Goal: Task Accomplishment & Management: Complete application form

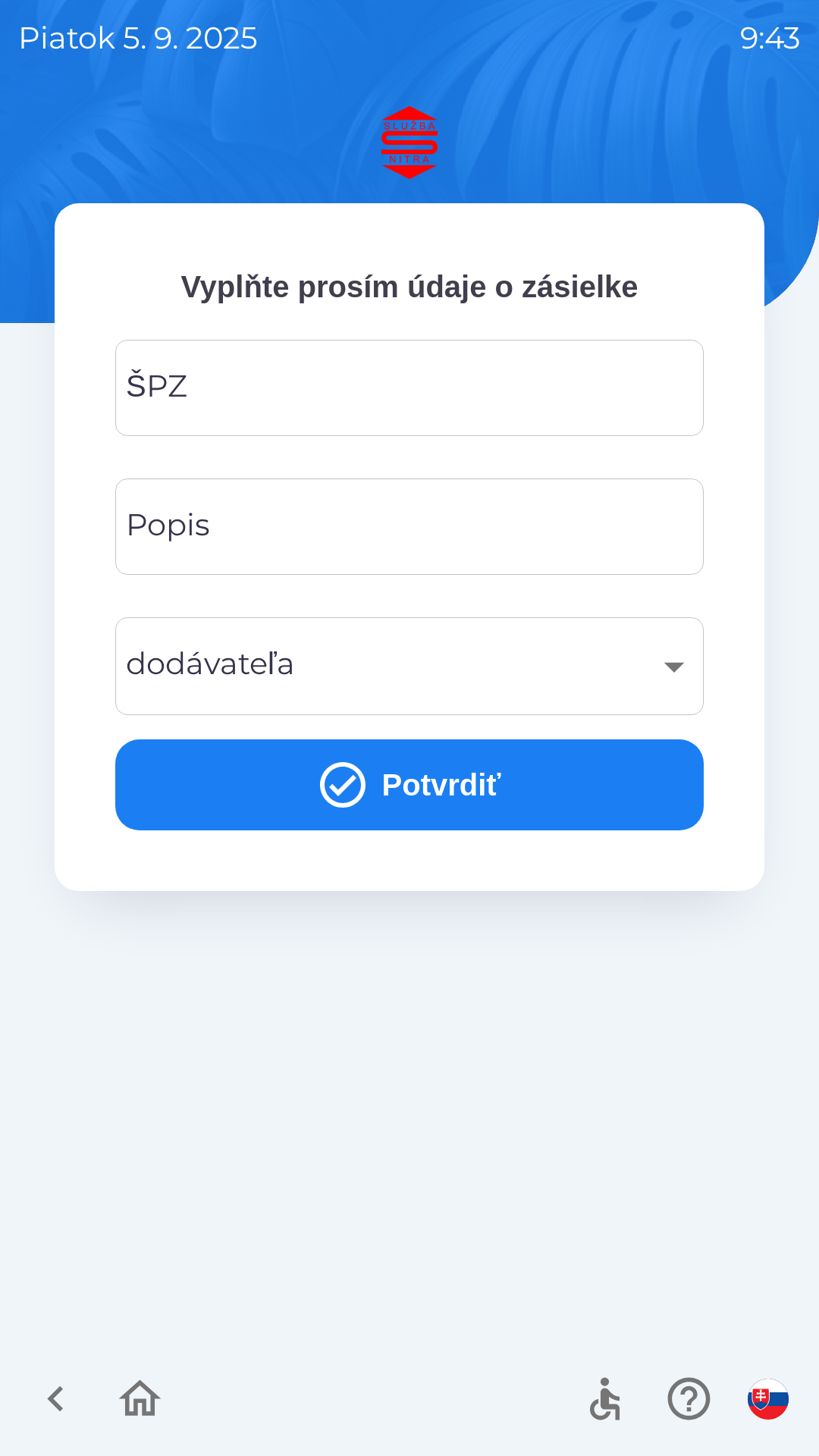
click at [218, 396] on input "ŠPZ" at bounding box center [410, 388] width 552 height 60
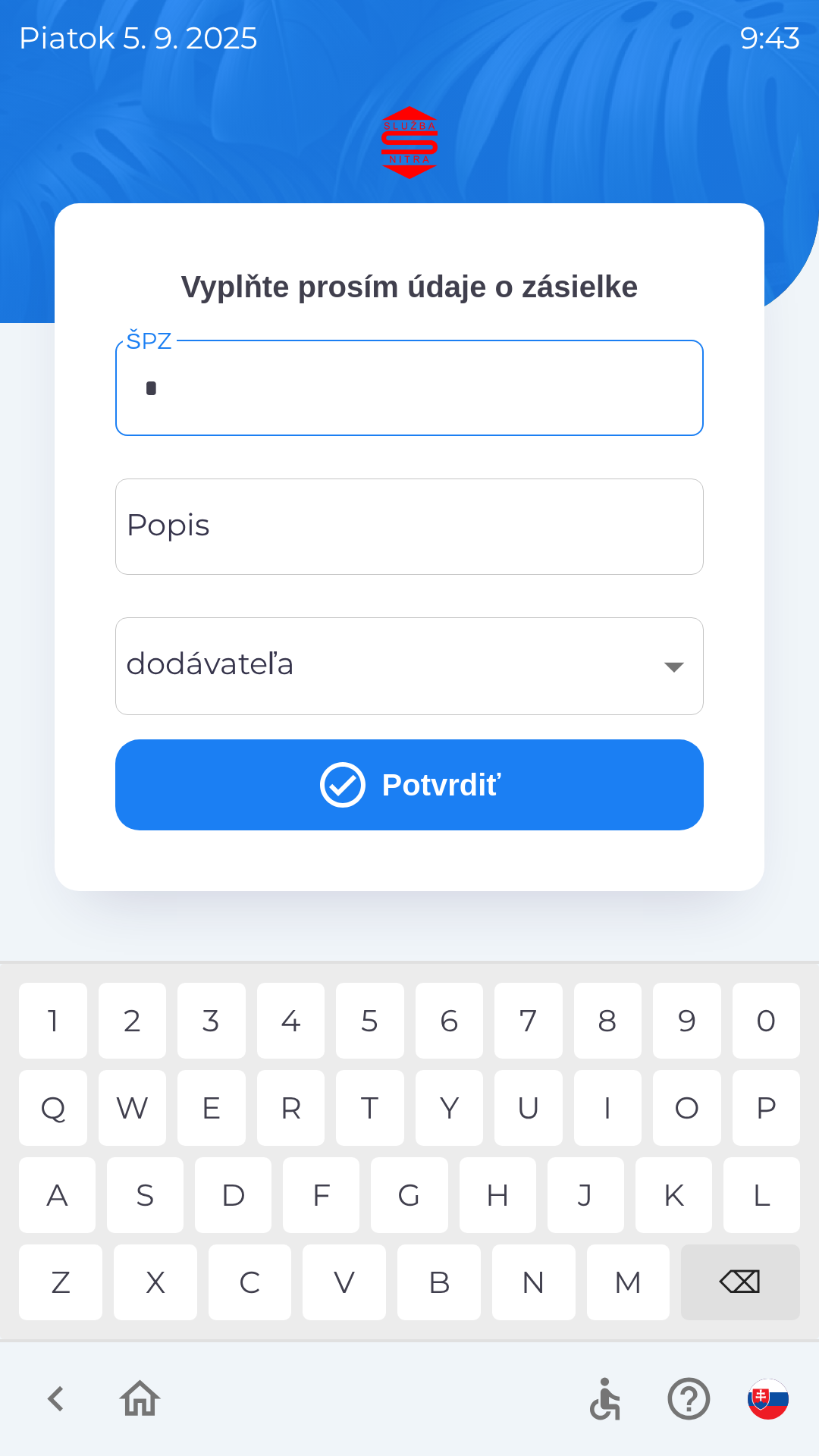
click at [534, 1270] on div "N" at bounding box center [534, 1283] width 84 height 76
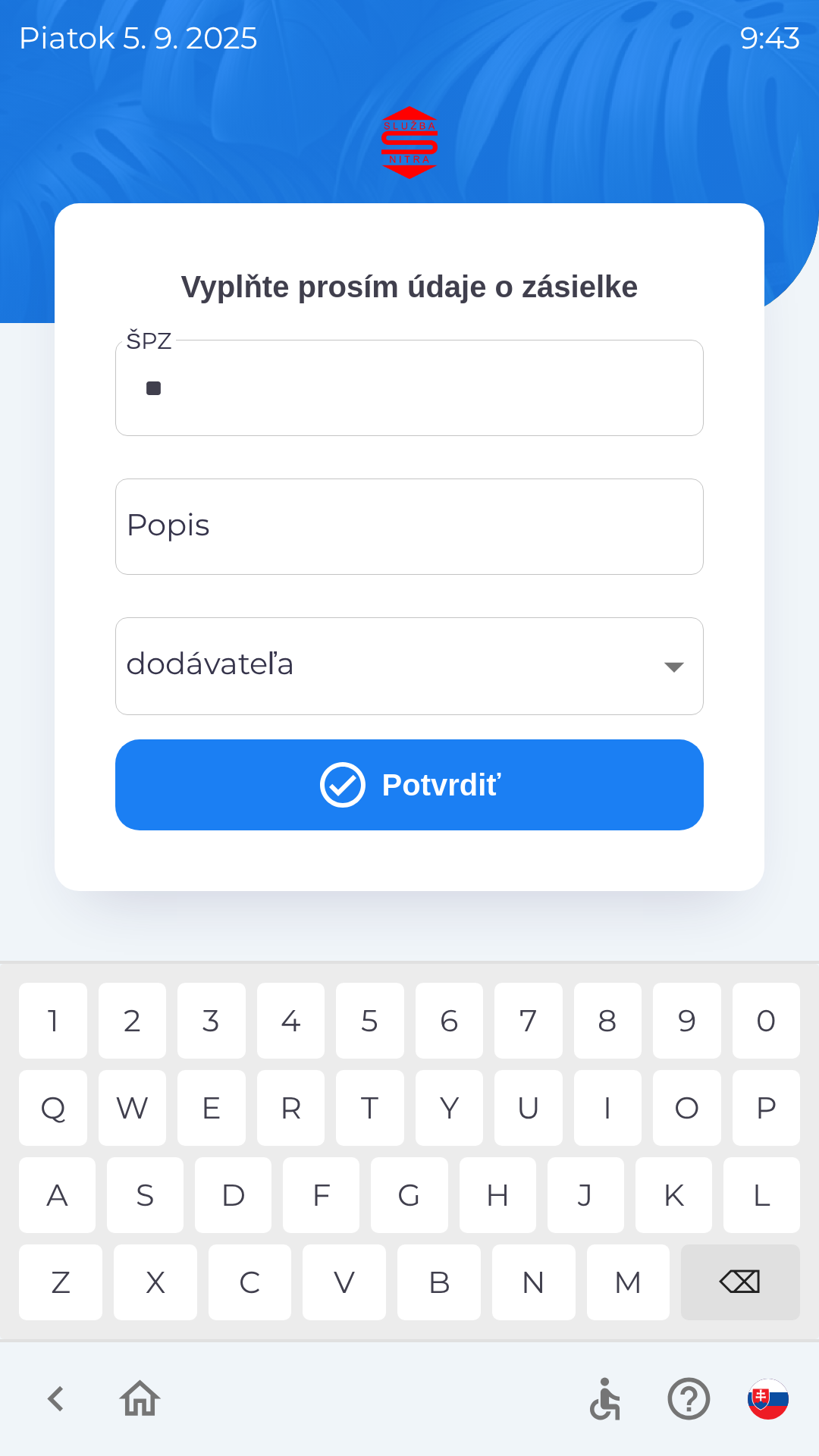
click at [293, 1103] on div "R" at bounding box center [291, 1108] width 68 height 76
click at [575, 1188] on div "J" at bounding box center [585, 1196] width 76 height 76
type input "*******"
click at [495, 1194] on div "H" at bounding box center [498, 1196] width 76 height 76
click at [217, 531] on input "Popis" at bounding box center [410, 527] width 552 height 60
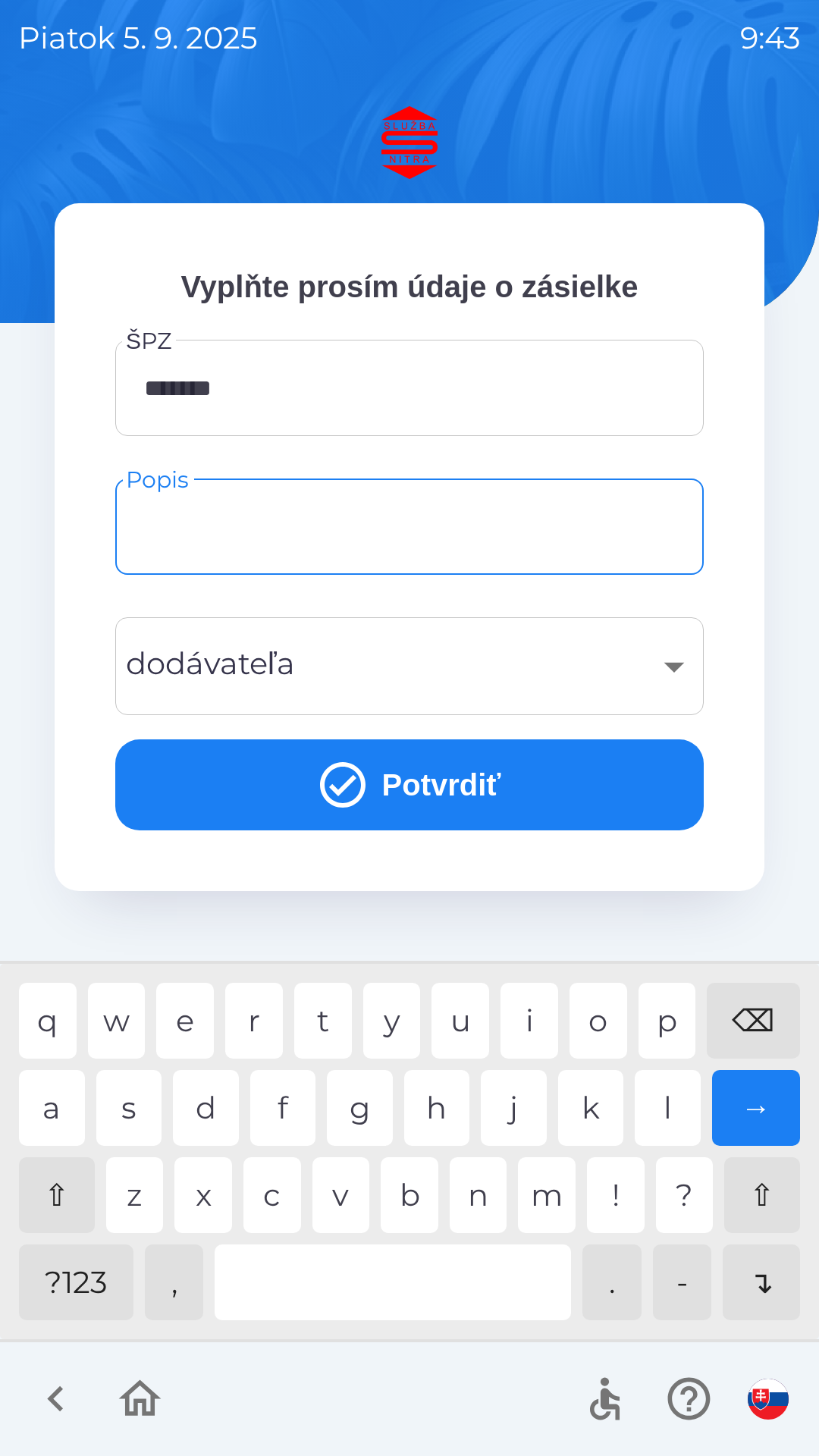
click at [311, 679] on div "​" at bounding box center [410, 666] width 552 height 62
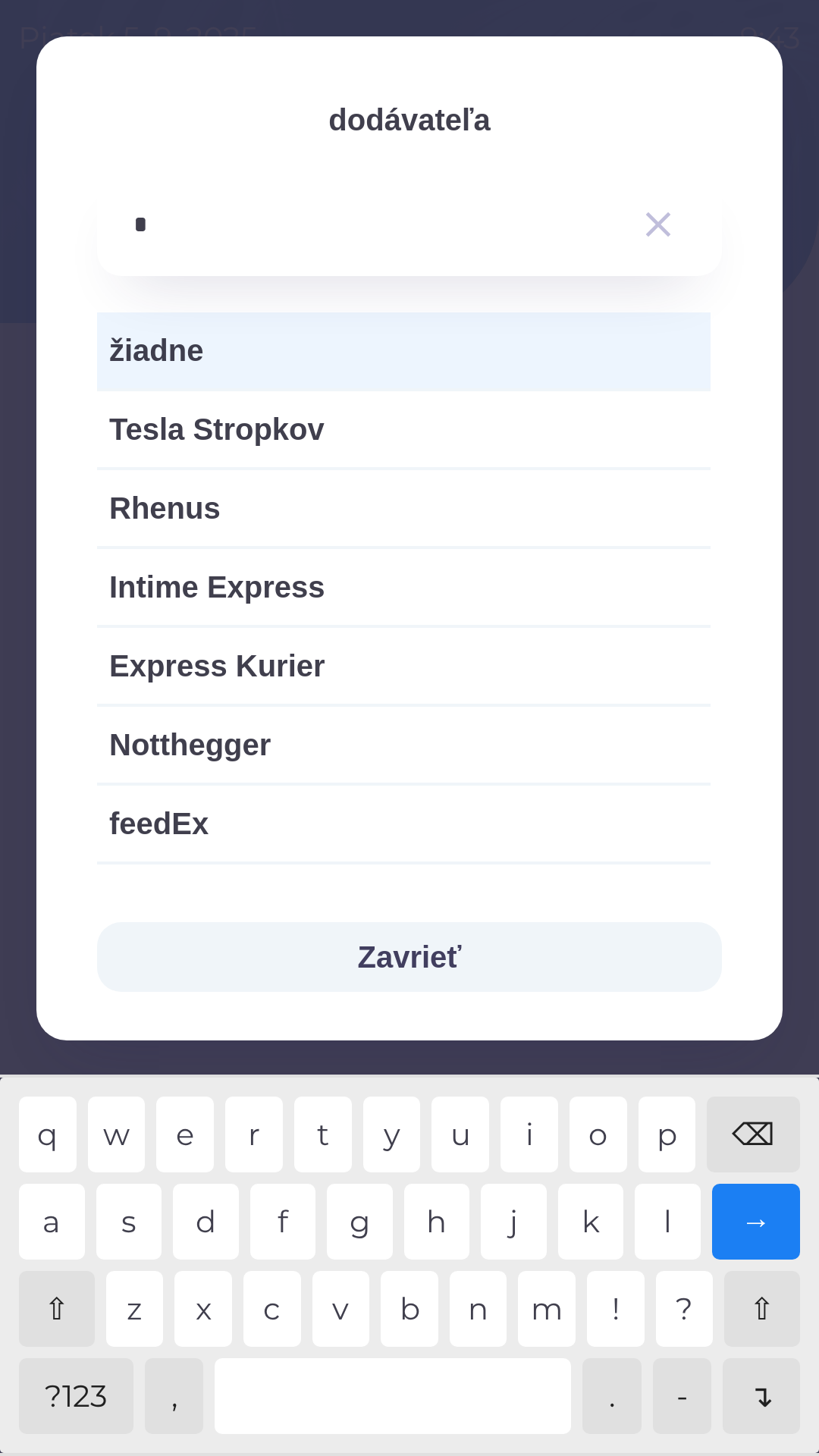
type input "**"
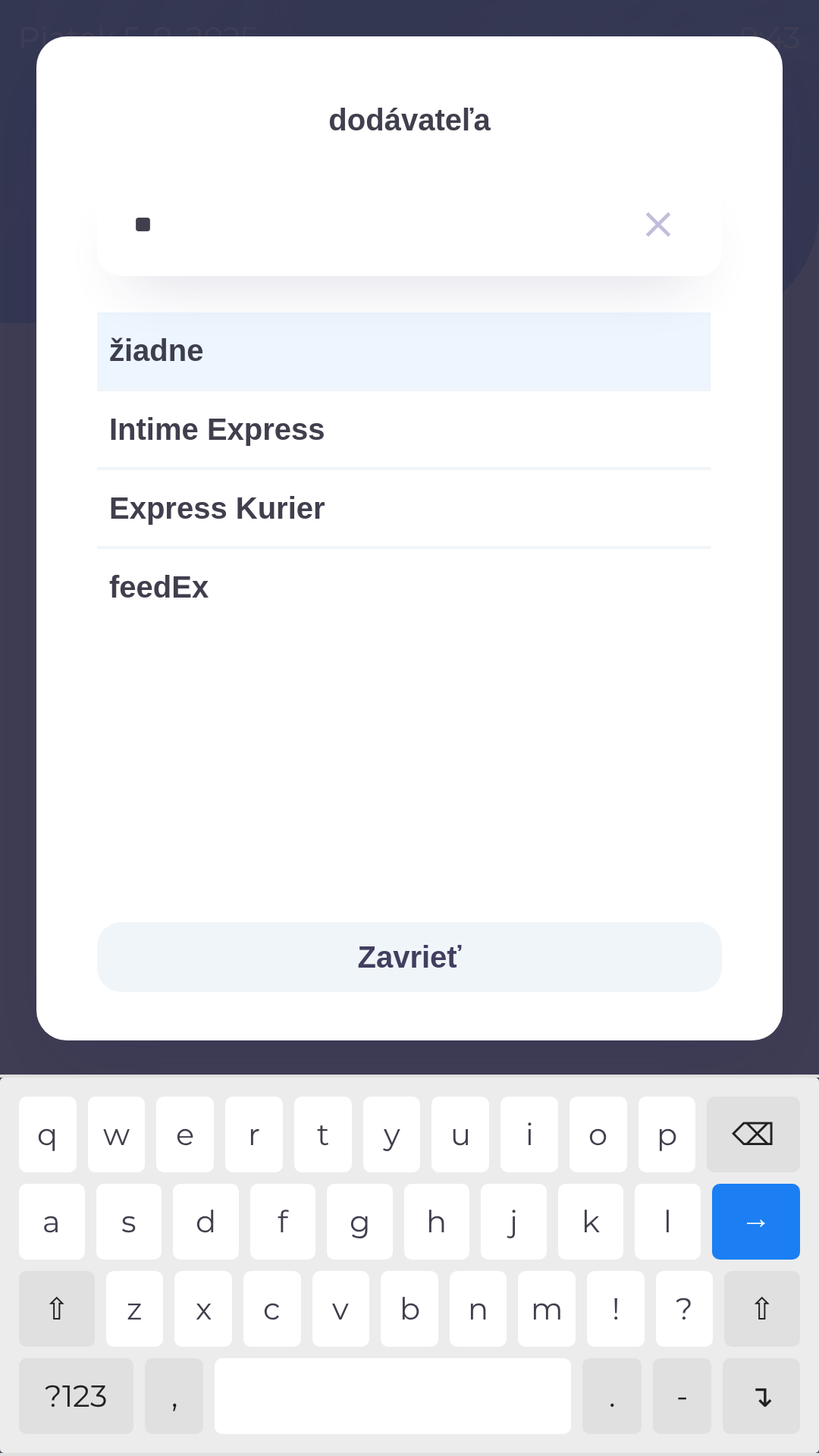
click at [325, 515] on span "Express Kurier" at bounding box center [404, 508] width 590 height 45
type input "***"
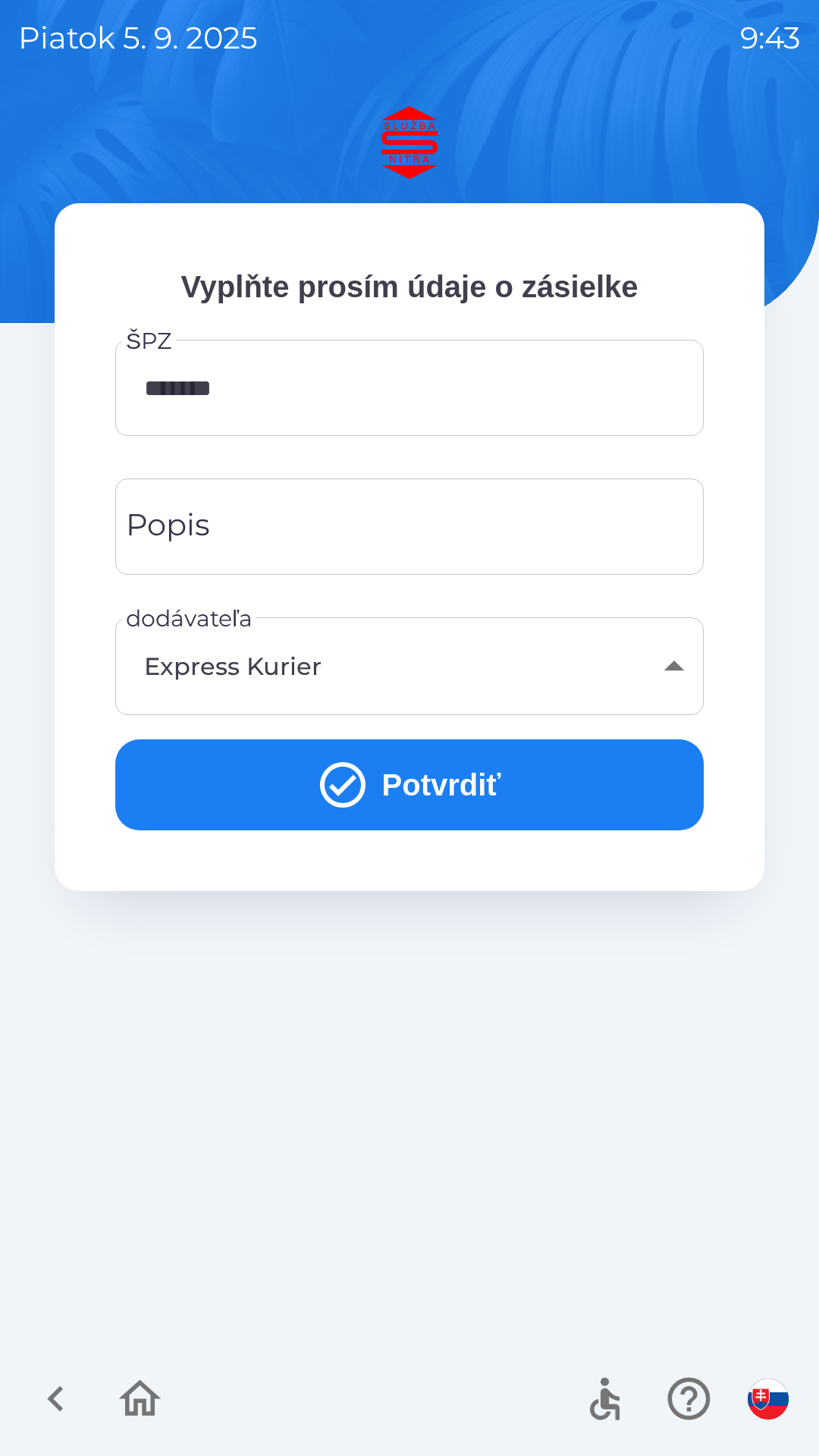
click at [452, 787] on button "Potvrdiť" at bounding box center [410, 785] width 589 height 91
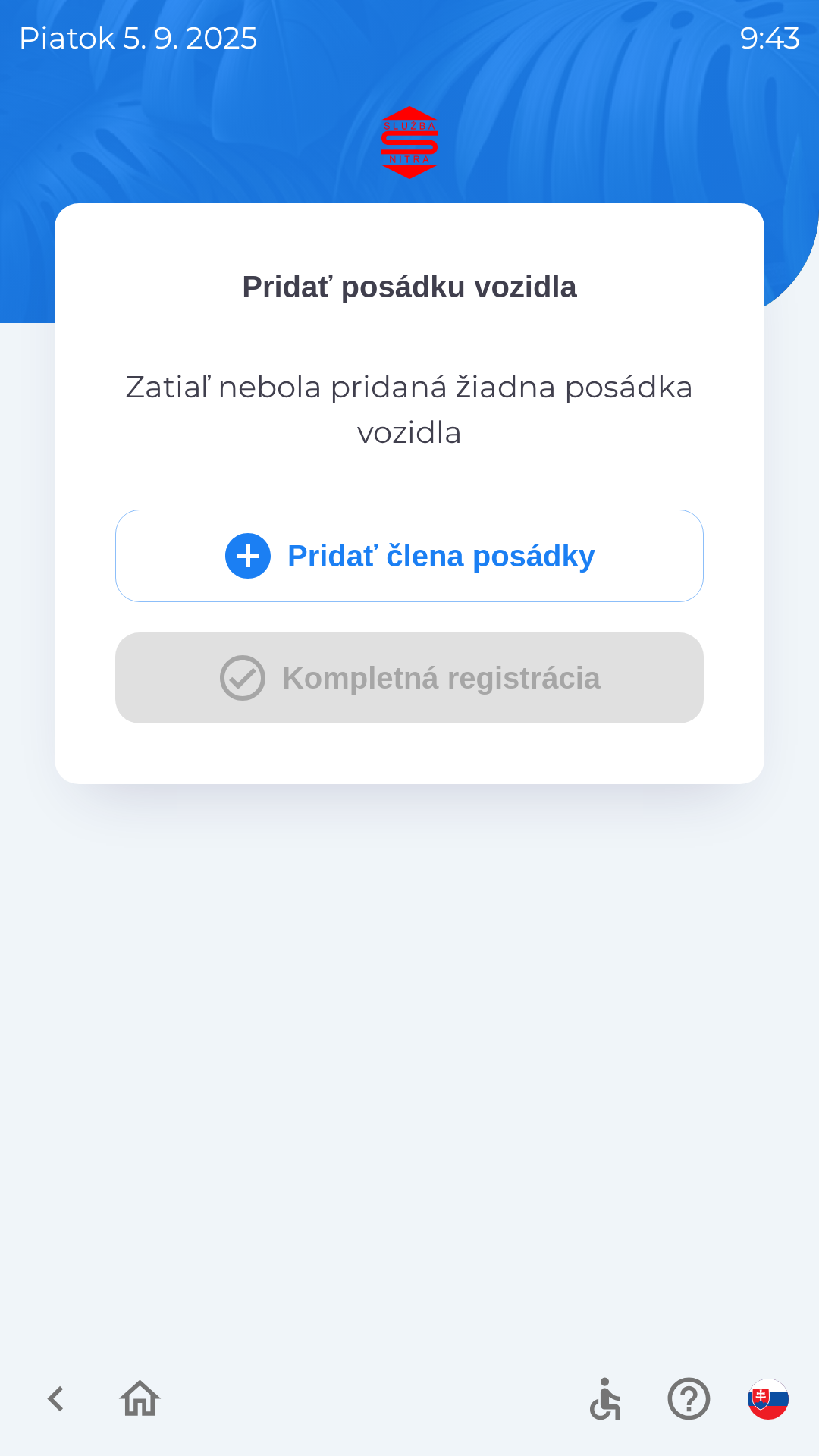
click at [447, 677] on div "Pridať člena posádky Kompletná registrácia" at bounding box center [410, 617] width 589 height 214
click at [427, 558] on button "Pridať člena posádky" at bounding box center [410, 556] width 589 height 92
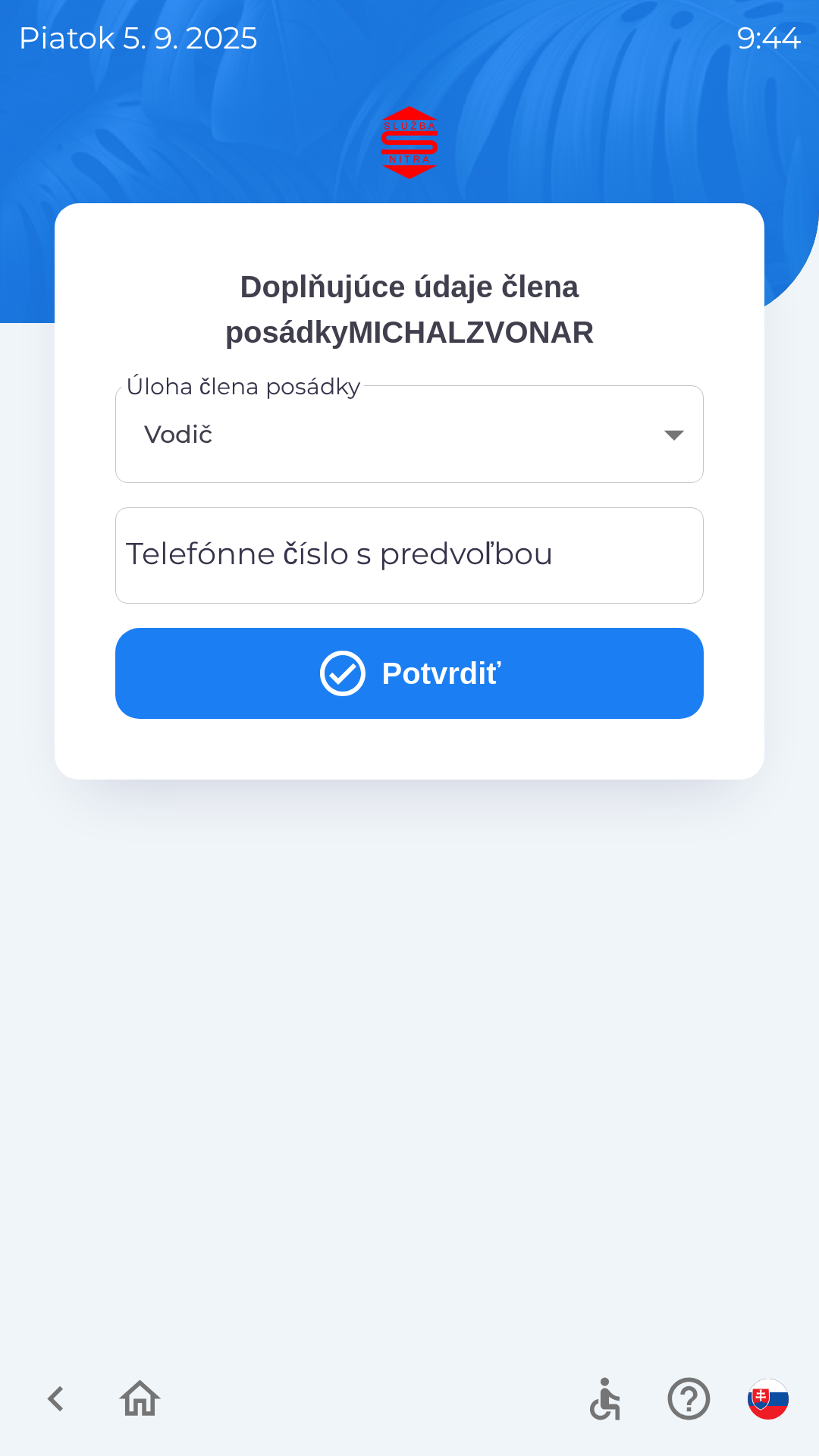
click at [457, 656] on button "Potvrdiť" at bounding box center [410, 674] width 589 height 91
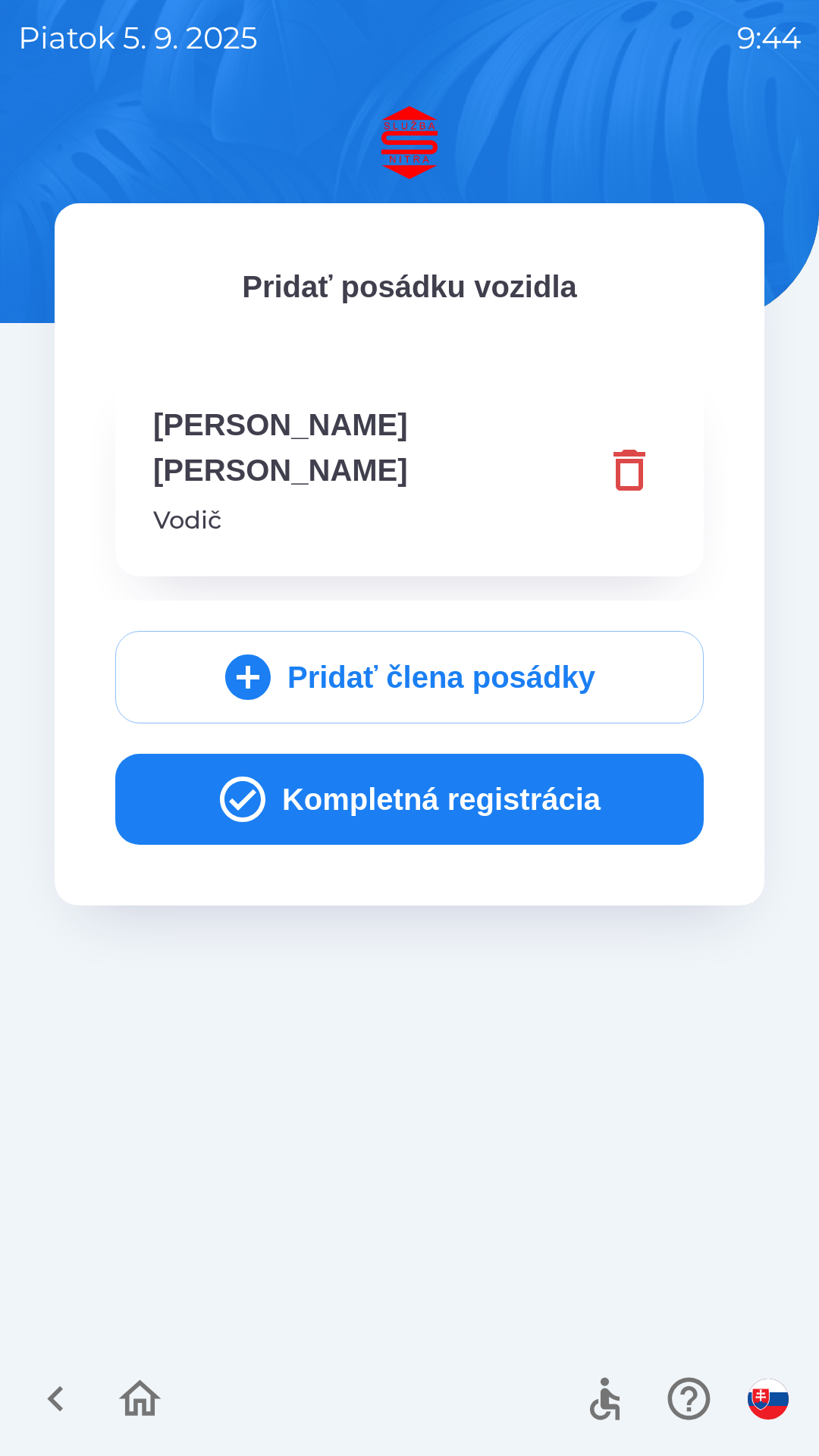
click at [431, 754] on button "Kompletná registrácia" at bounding box center [410, 799] width 589 height 91
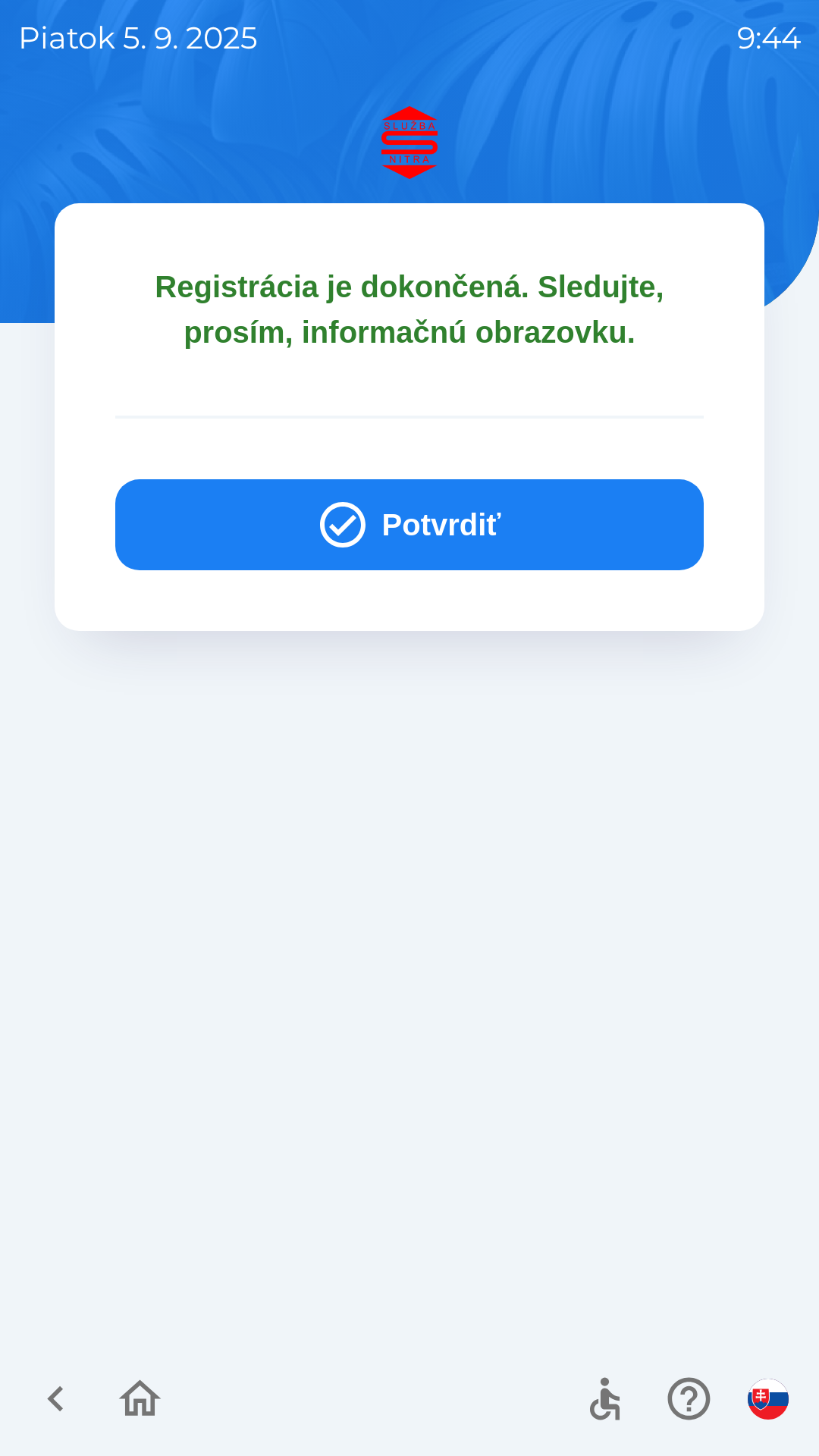
click at [415, 516] on button "Potvrdiť" at bounding box center [410, 525] width 589 height 91
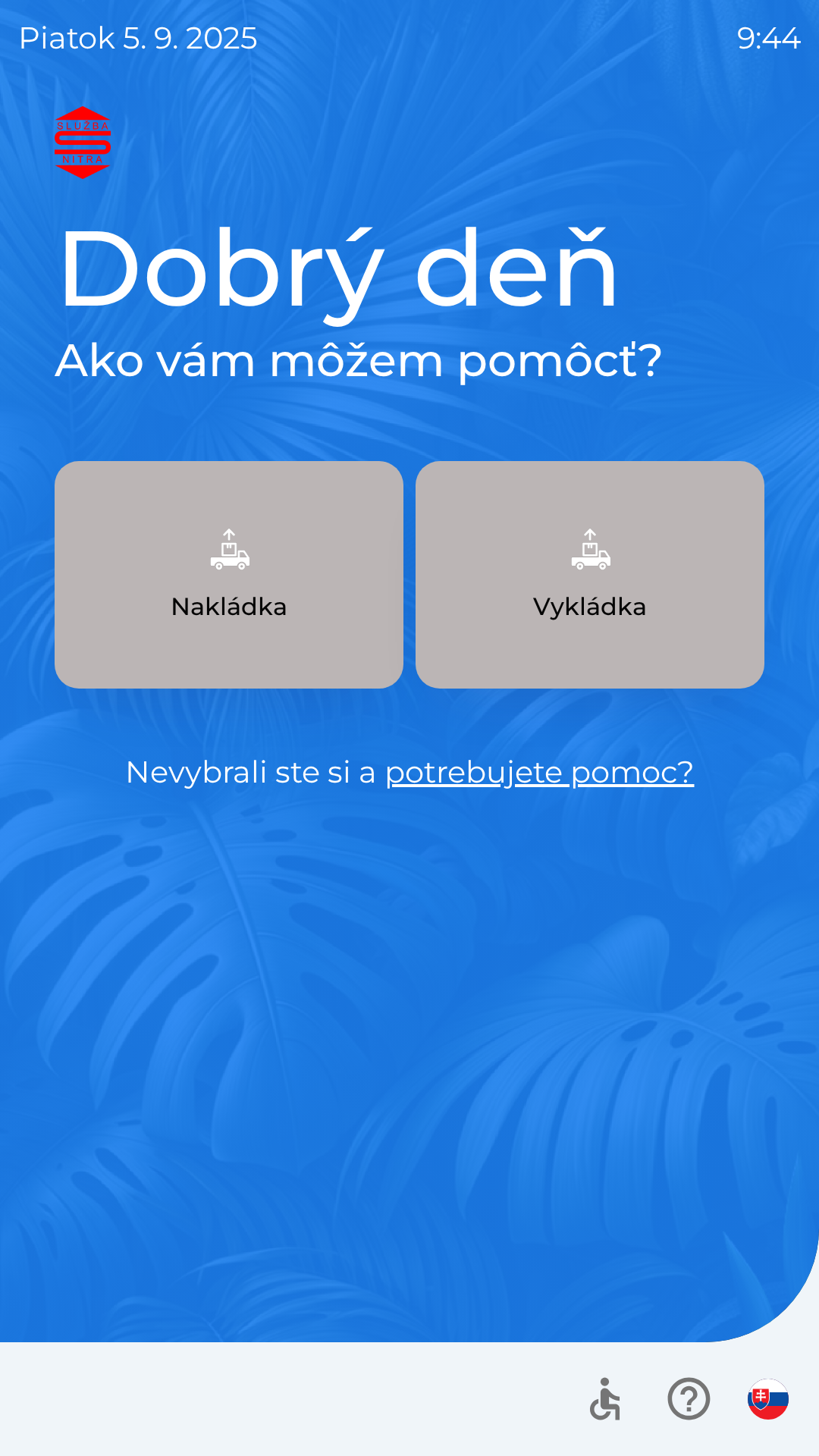
click at [233, 567] on img "button" at bounding box center [229, 549] width 66 height 66
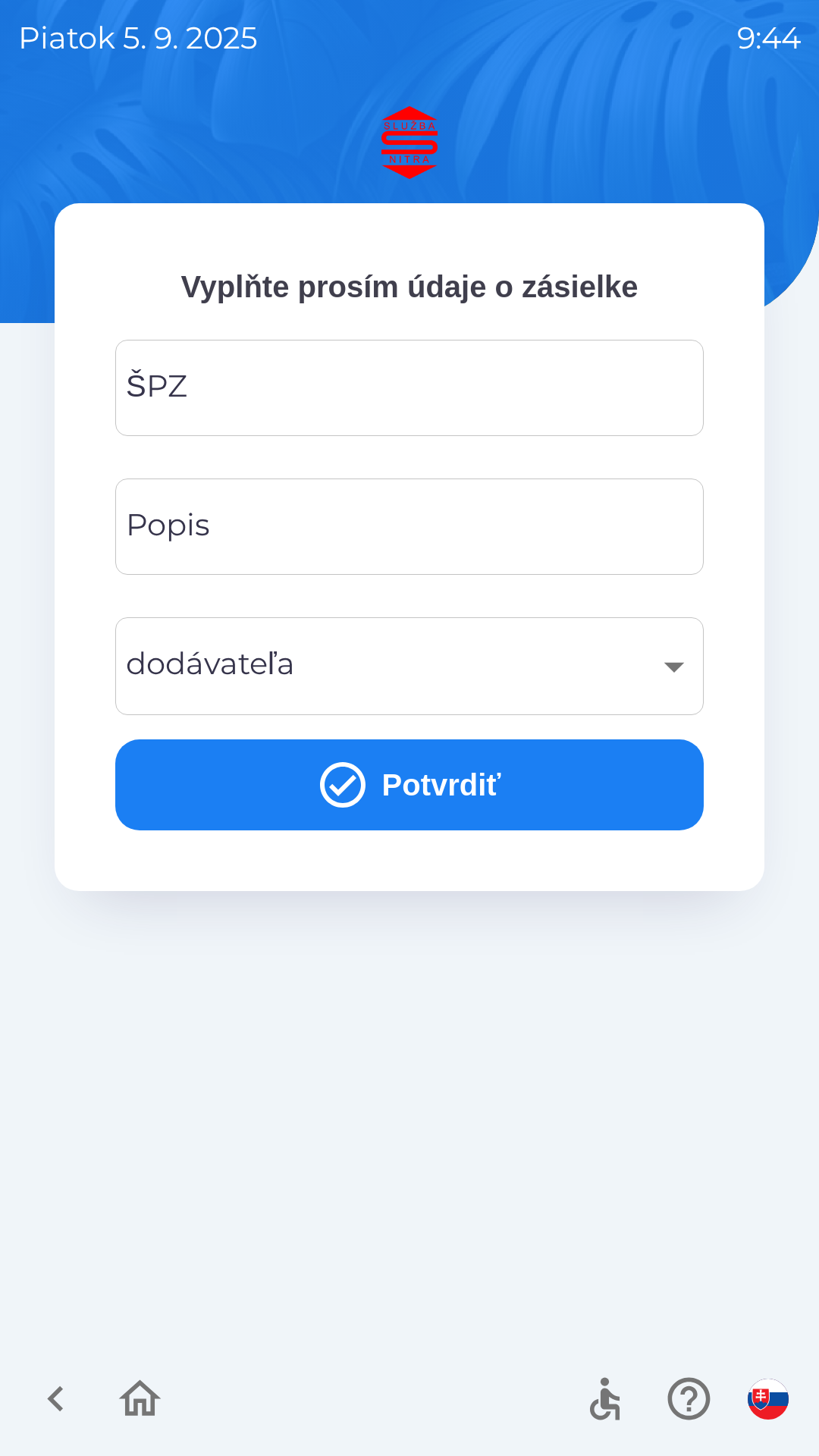
click at [227, 385] on input "ŠPZ" at bounding box center [410, 388] width 552 height 60
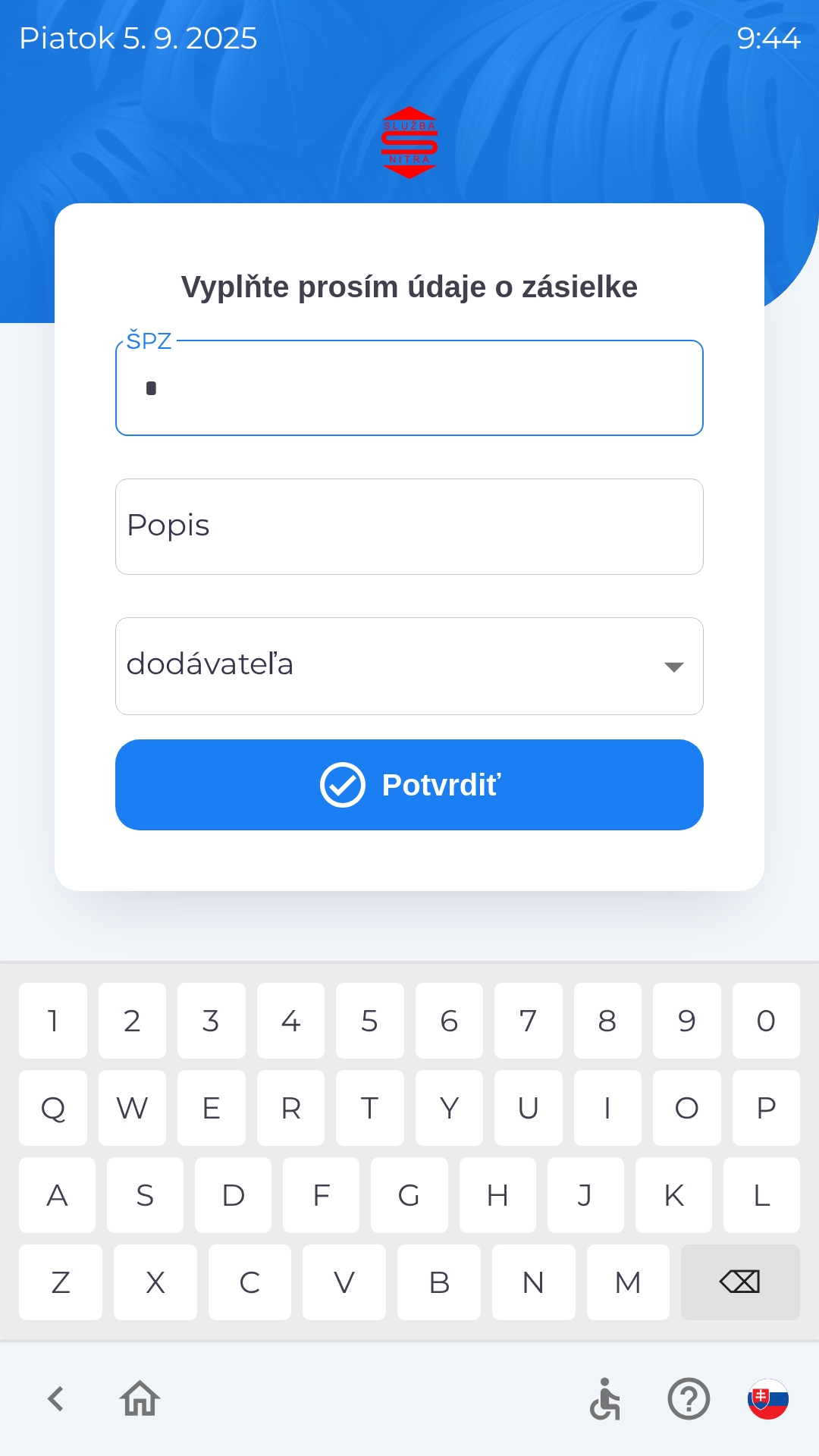
click at [362, 1034] on div "5" at bounding box center [370, 1021] width 68 height 76
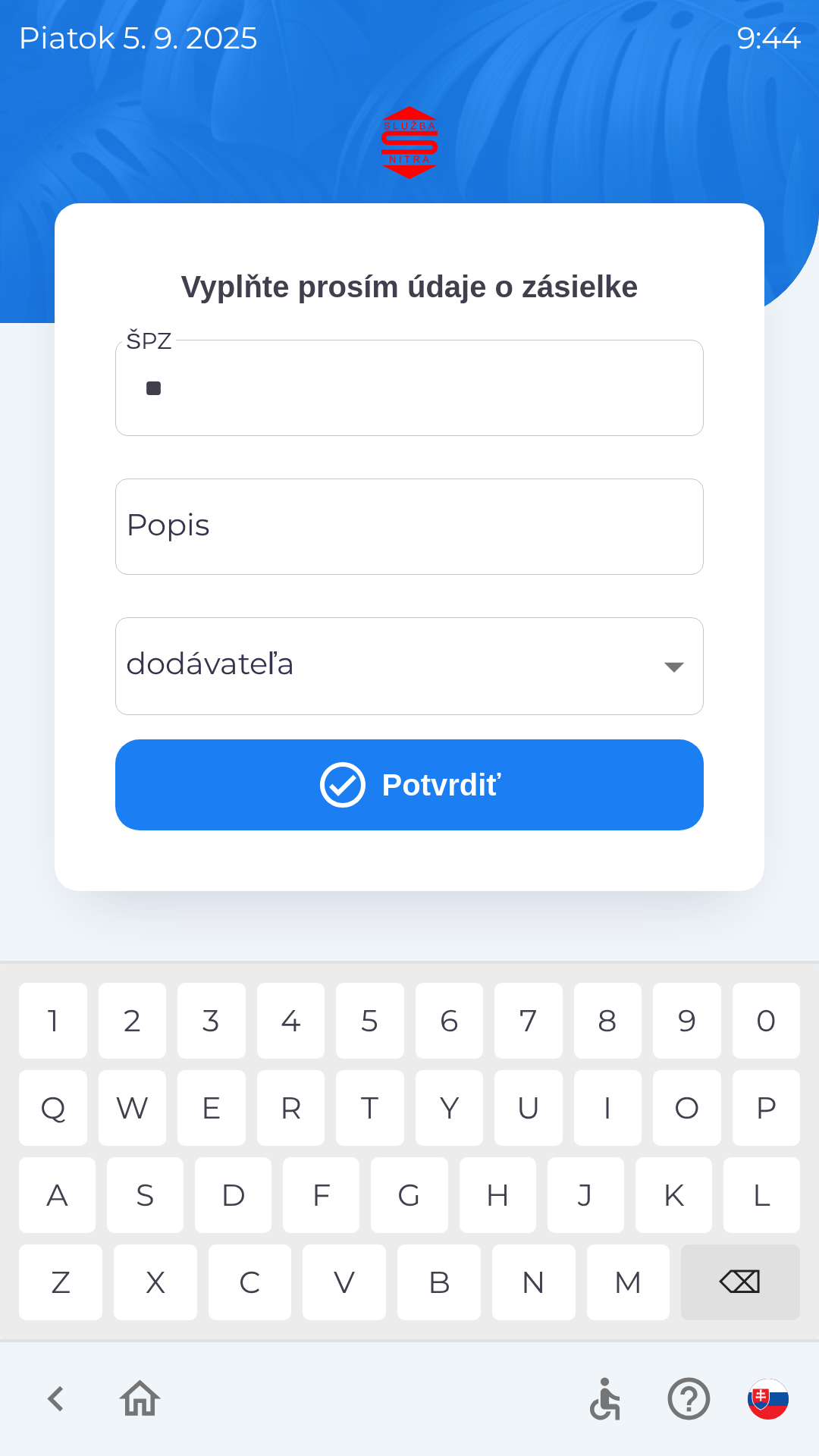
click at [215, 1105] on div "E" at bounding box center [212, 1108] width 68 height 76
click at [136, 1024] on div "2" at bounding box center [133, 1021] width 68 height 76
click at [138, 1017] on div "2" at bounding box center [133, 1021] width 68 height 76
type input "*******"
click at [611, 1017] on div "8" at bounding box center [608, 1021] width 68 height 76
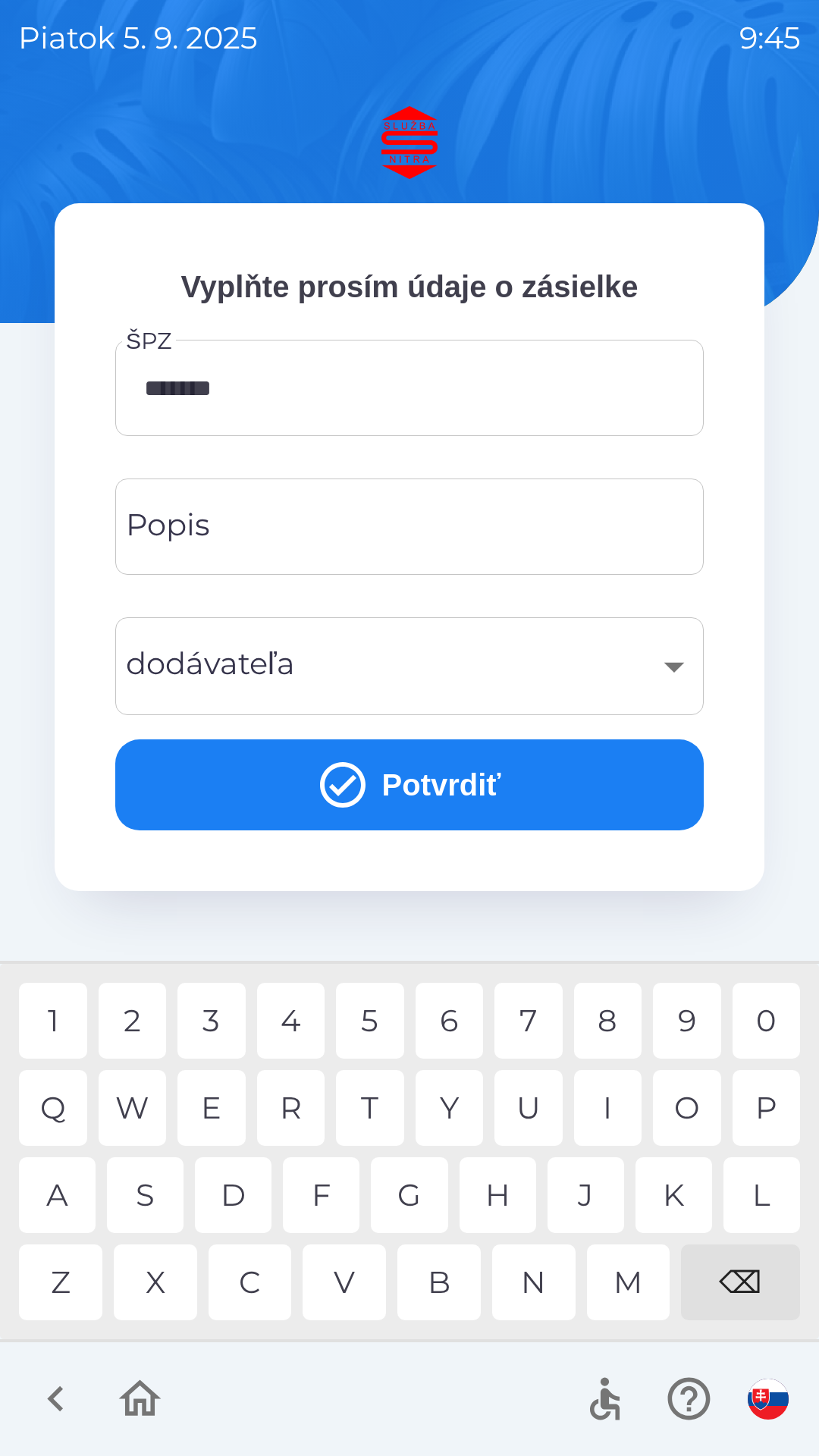
click at [313, 661] on div "​" at bounding box center [410, 666] width 552 height 62
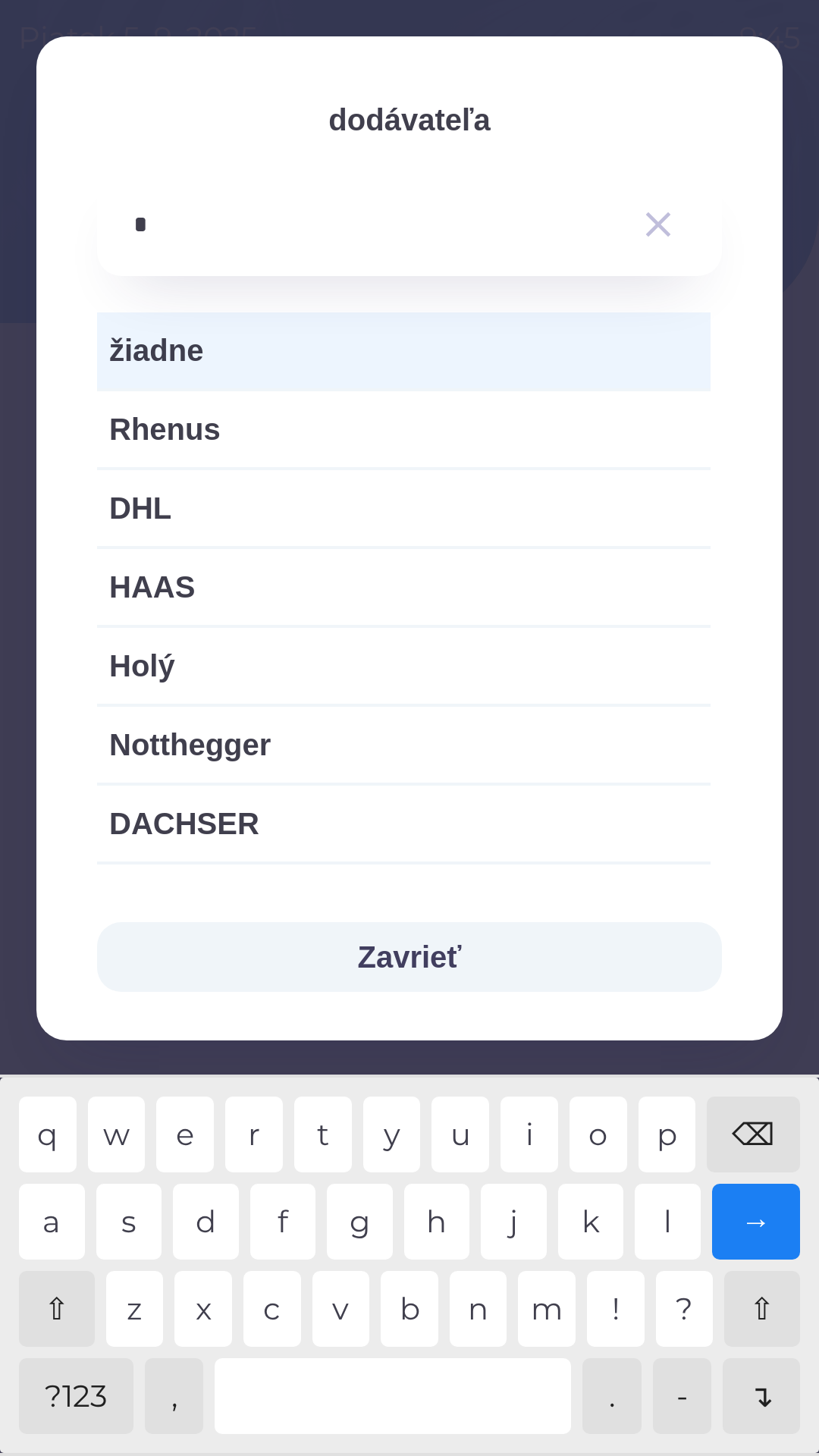
type input "**"
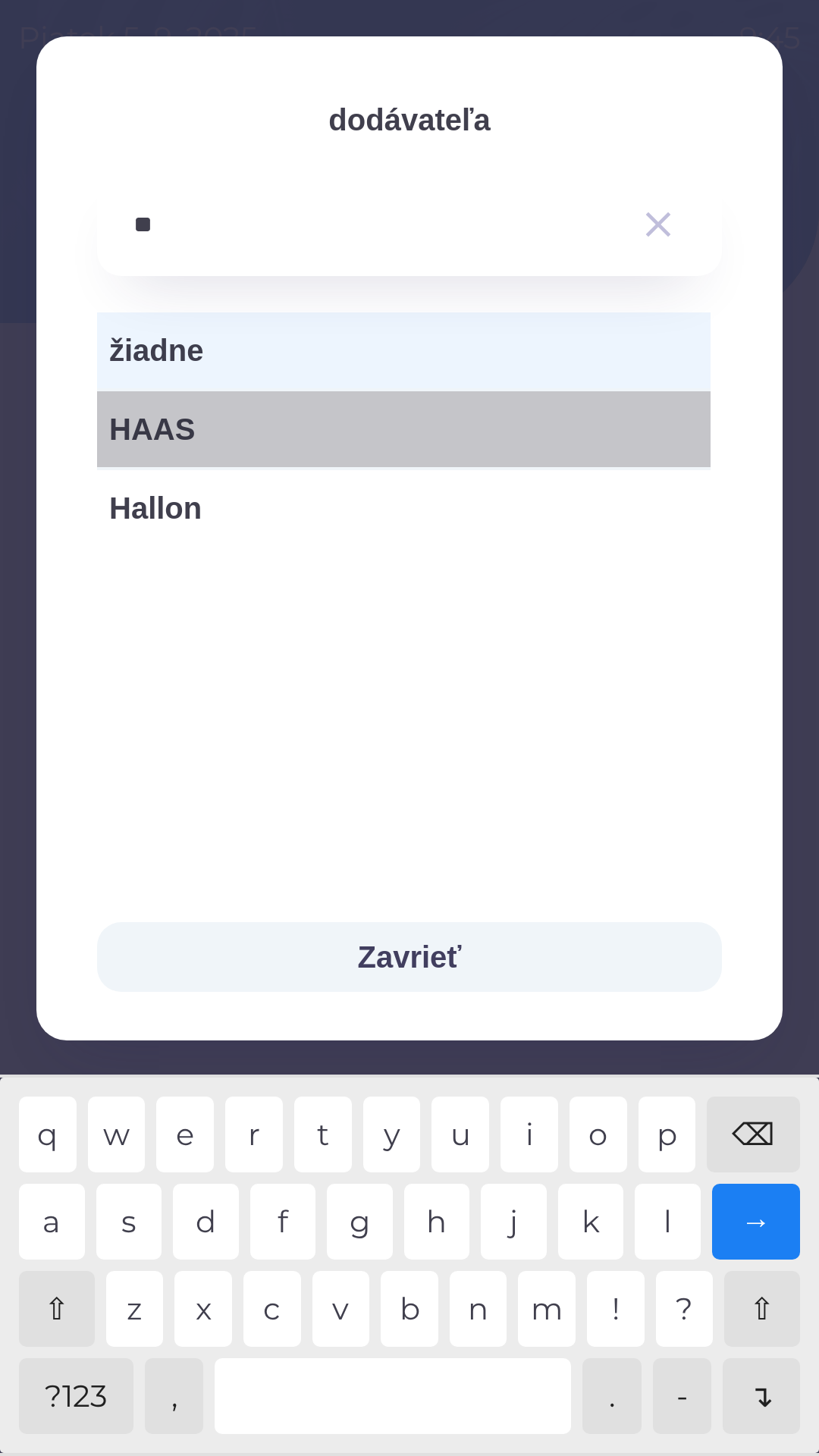
click at [207, 426] on span "HAAS" at bounding box center [404, 429] width 590 height 45
type input "***"
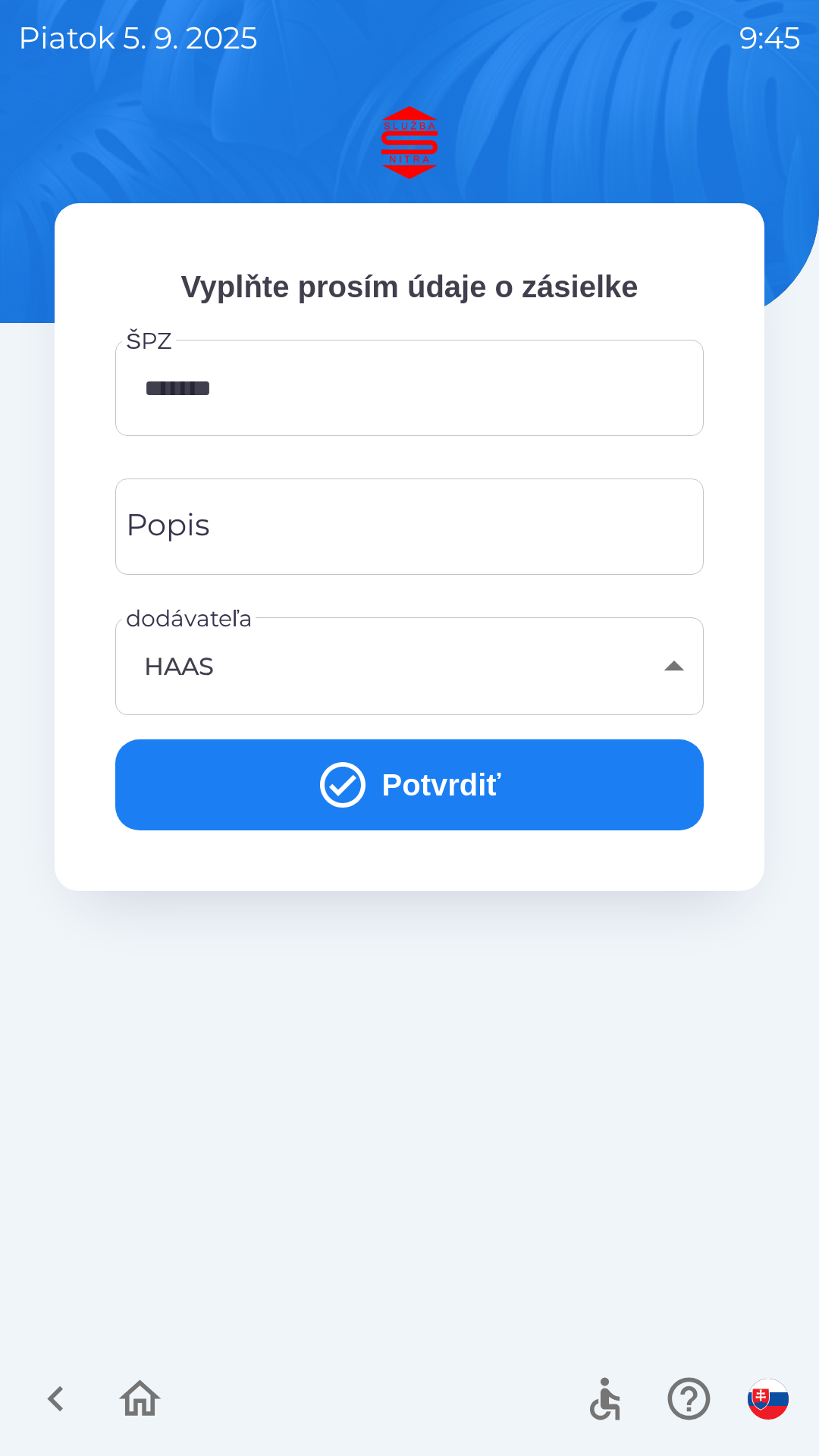
click at [418, 790] on button "Potvrdiť" at bounding box center [410, 785] width 589 height 91
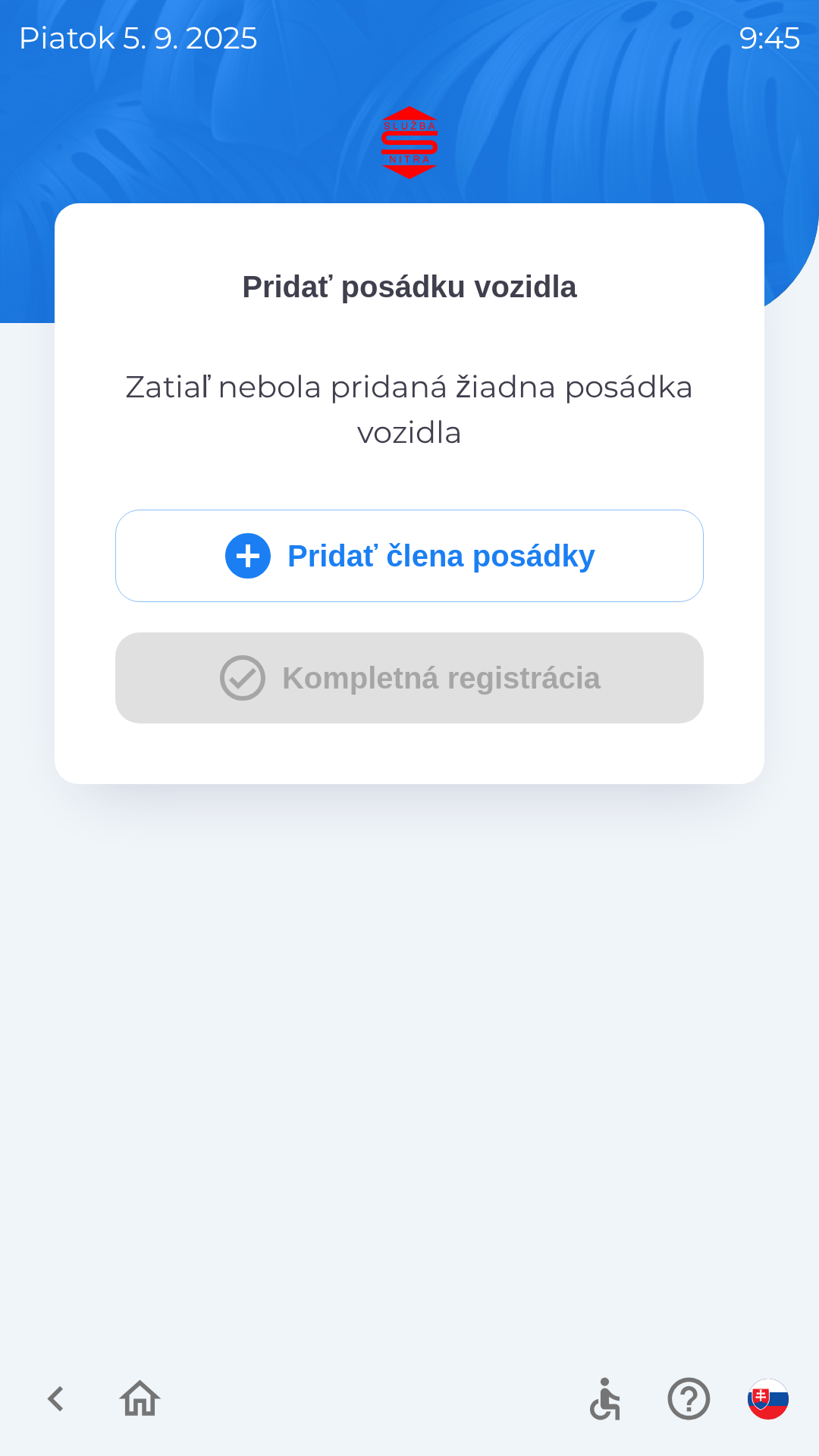
click at [426, 552] on button "Pridať člena posádky" at bounding box center [410, 556] width 589 height 92
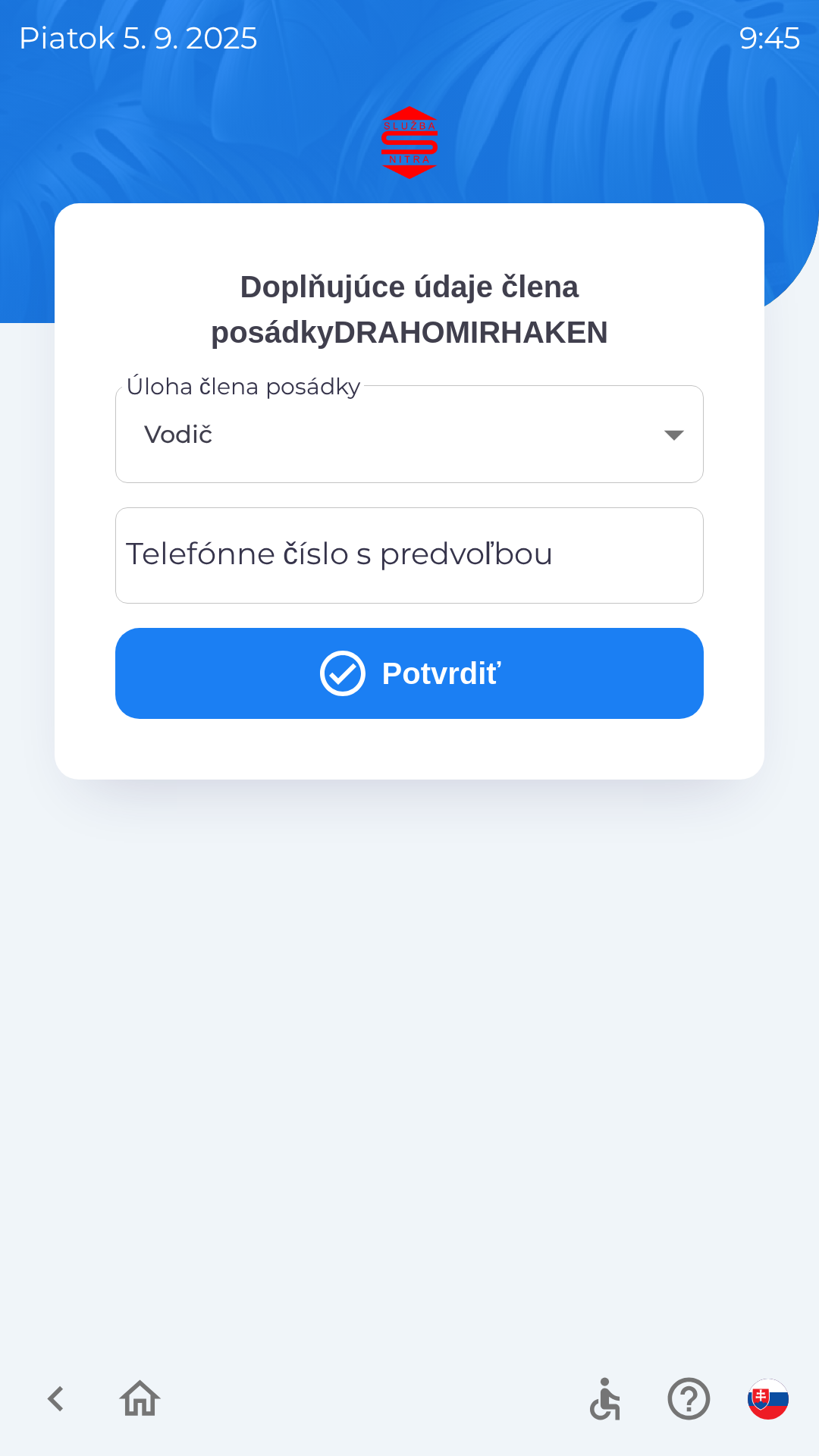
click at [460, 659] on button "Potvrdiť" at bounding box center [410, 674] width 589 height 91
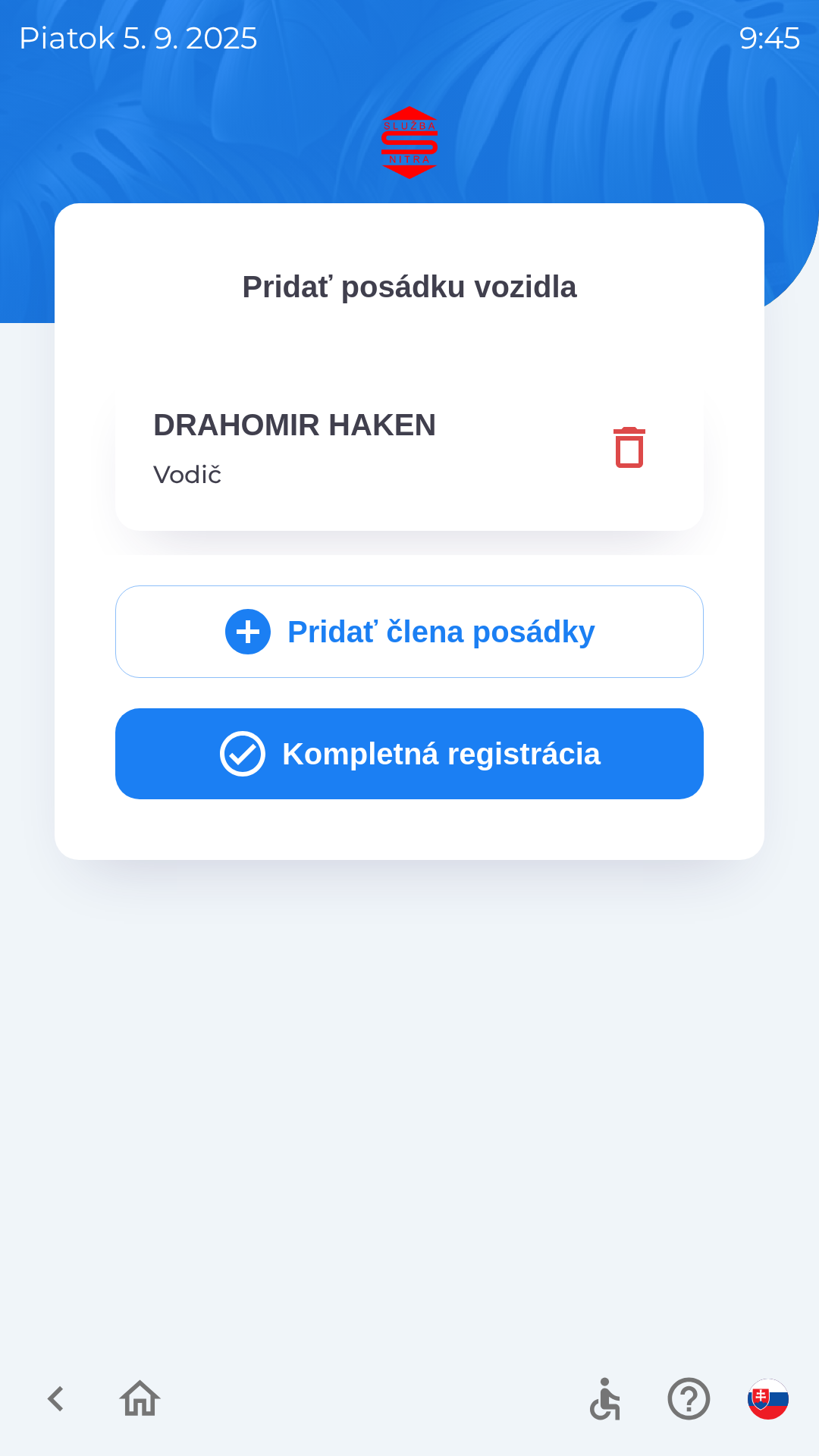
click at [438, 745] on button "Kompletná registrácia" at bounding box center [410, 754] width 589 height 91
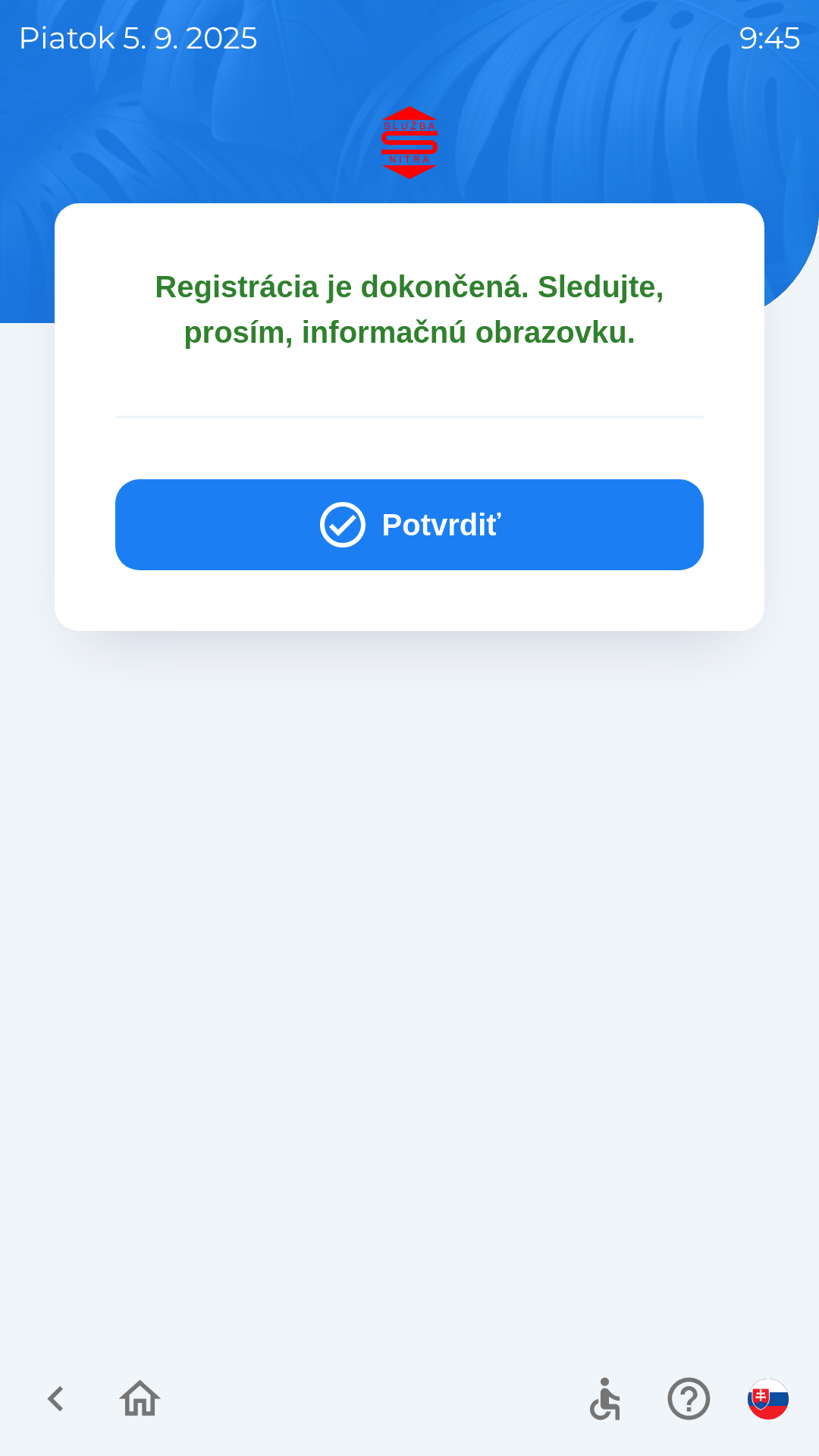
click at [409, 496] on button "Potvrdiť" at bounding box center [410, 525] width 589 height 91
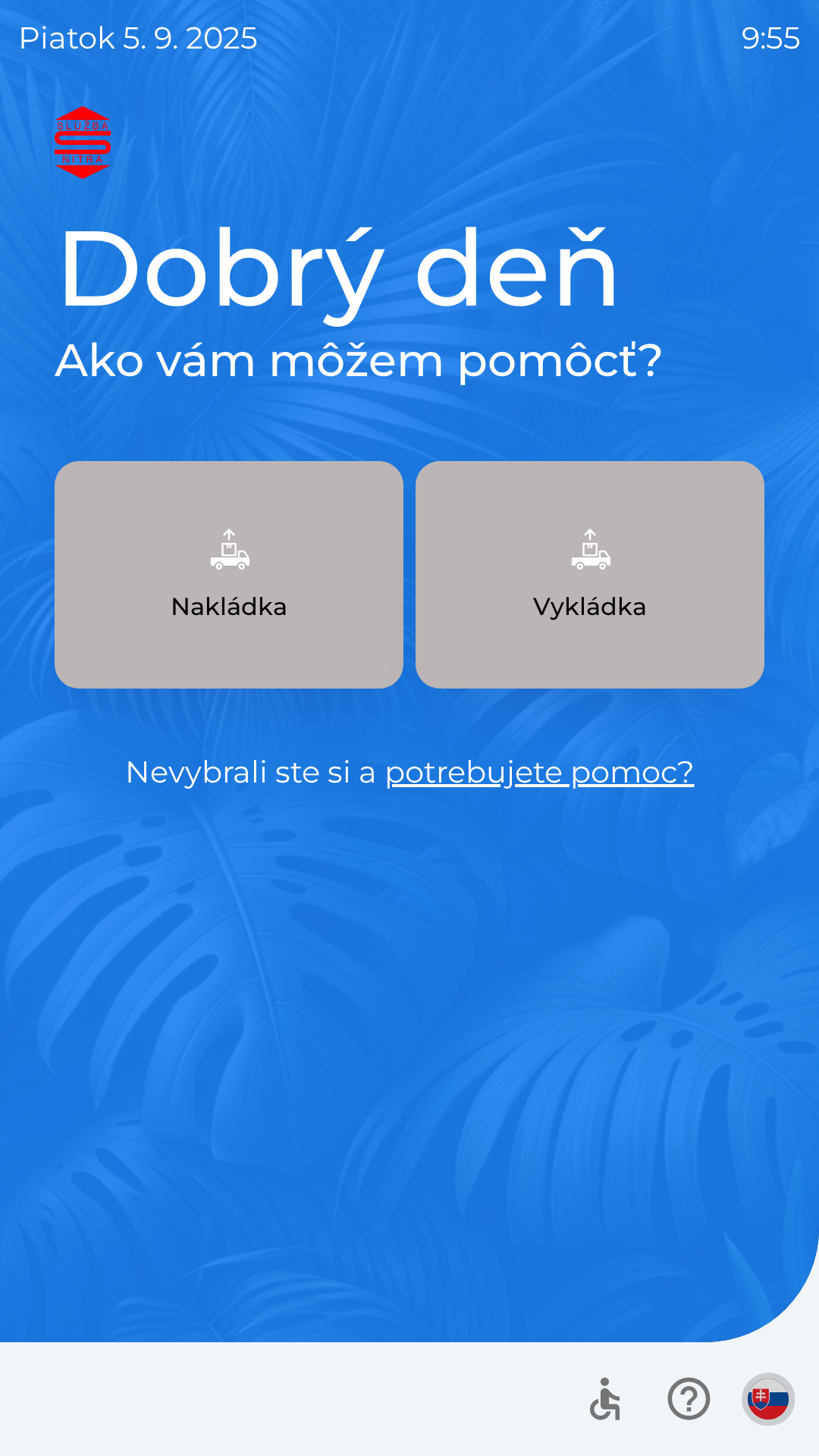
click at [771, 1398] on img "button" at bounding box center [768, 1399] width 41 height 41
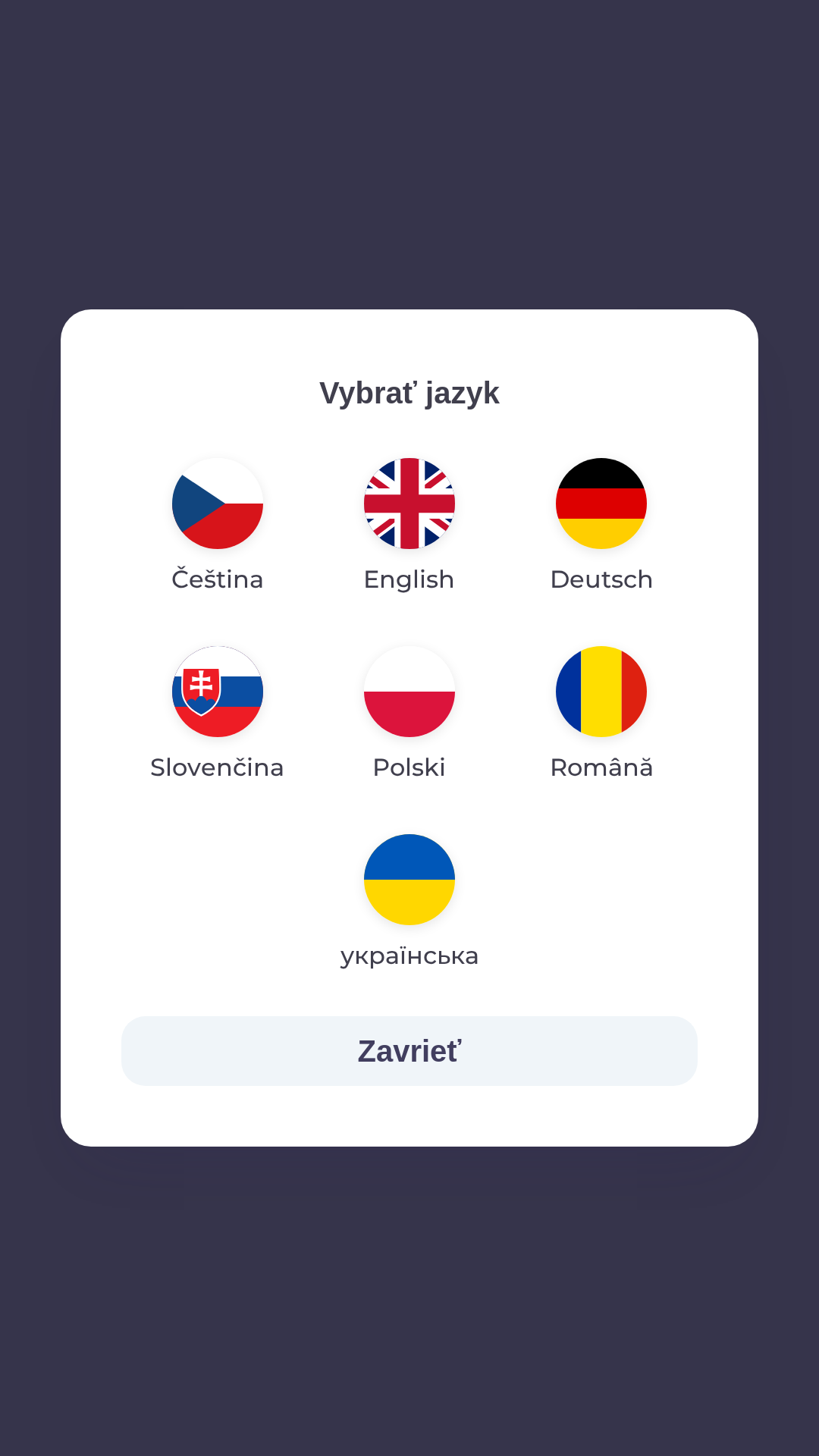
click at [430, 527] on img "button" at bounding box center [410, 503] width 91 height 91
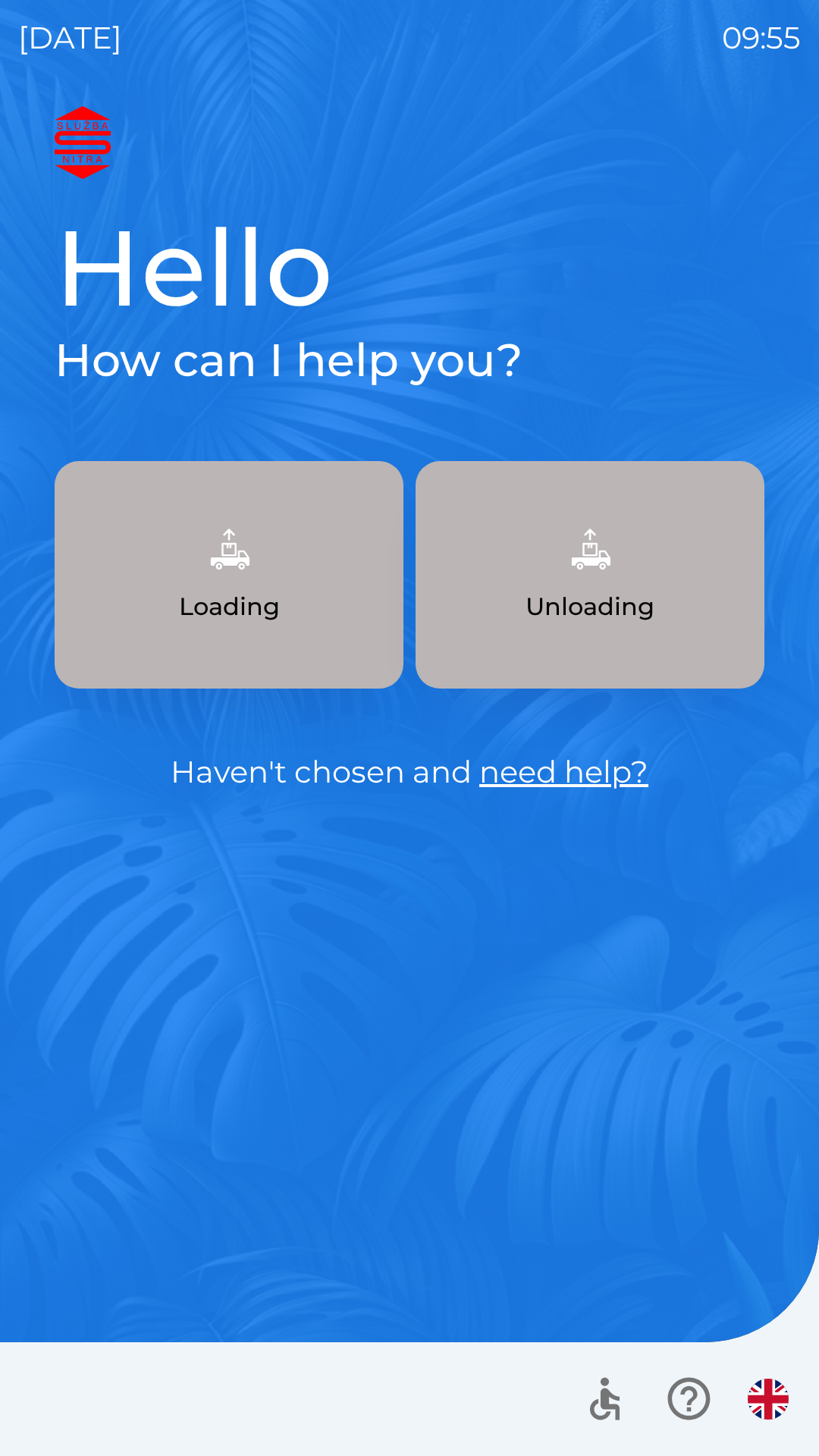
click at [288, 594] on button "Loading" at bounding box center [229, 575] width 349 height 228
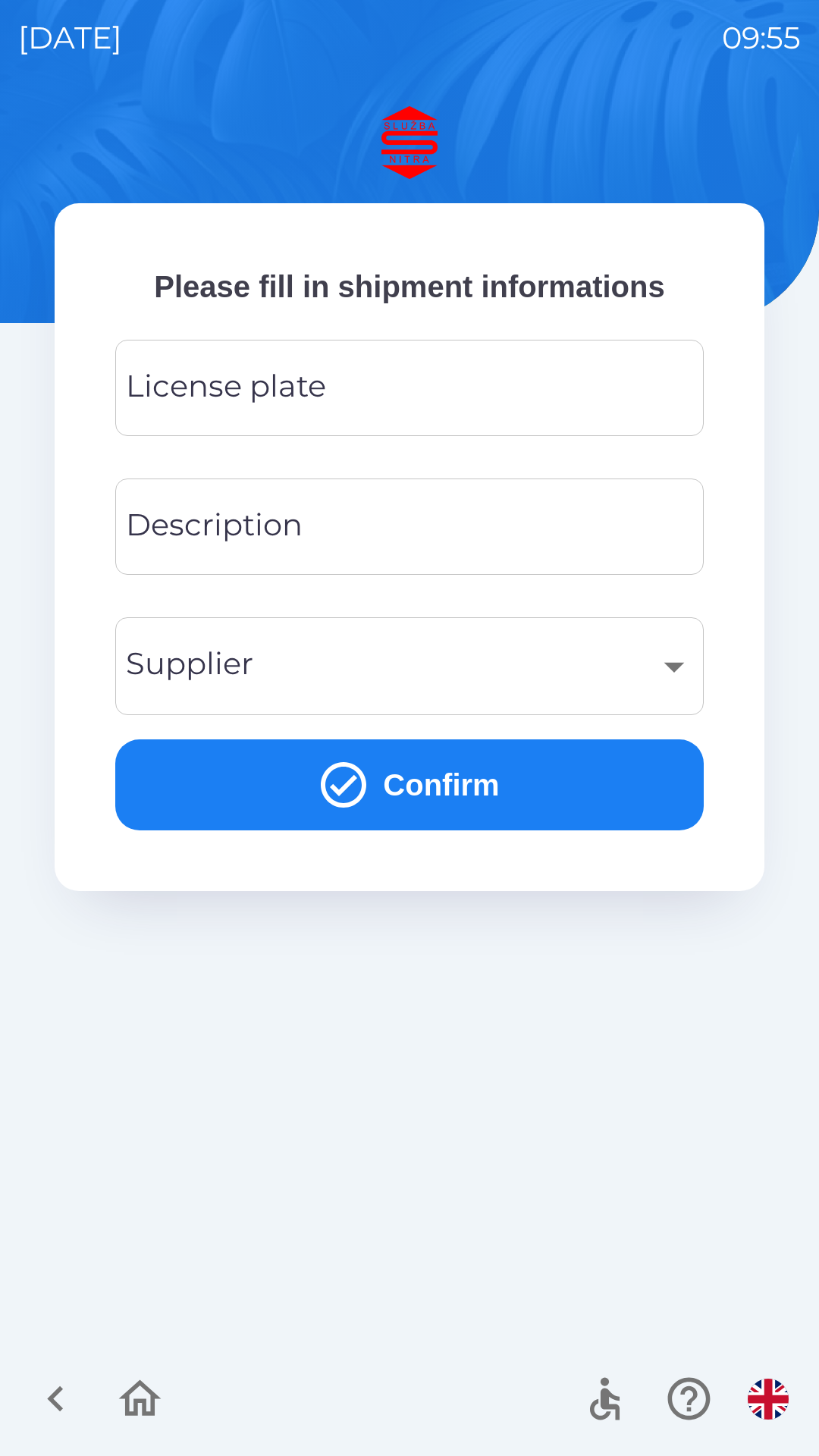
click at [334, 375] on input "License plate" at bounding box center [410, 388] width 552 height 60
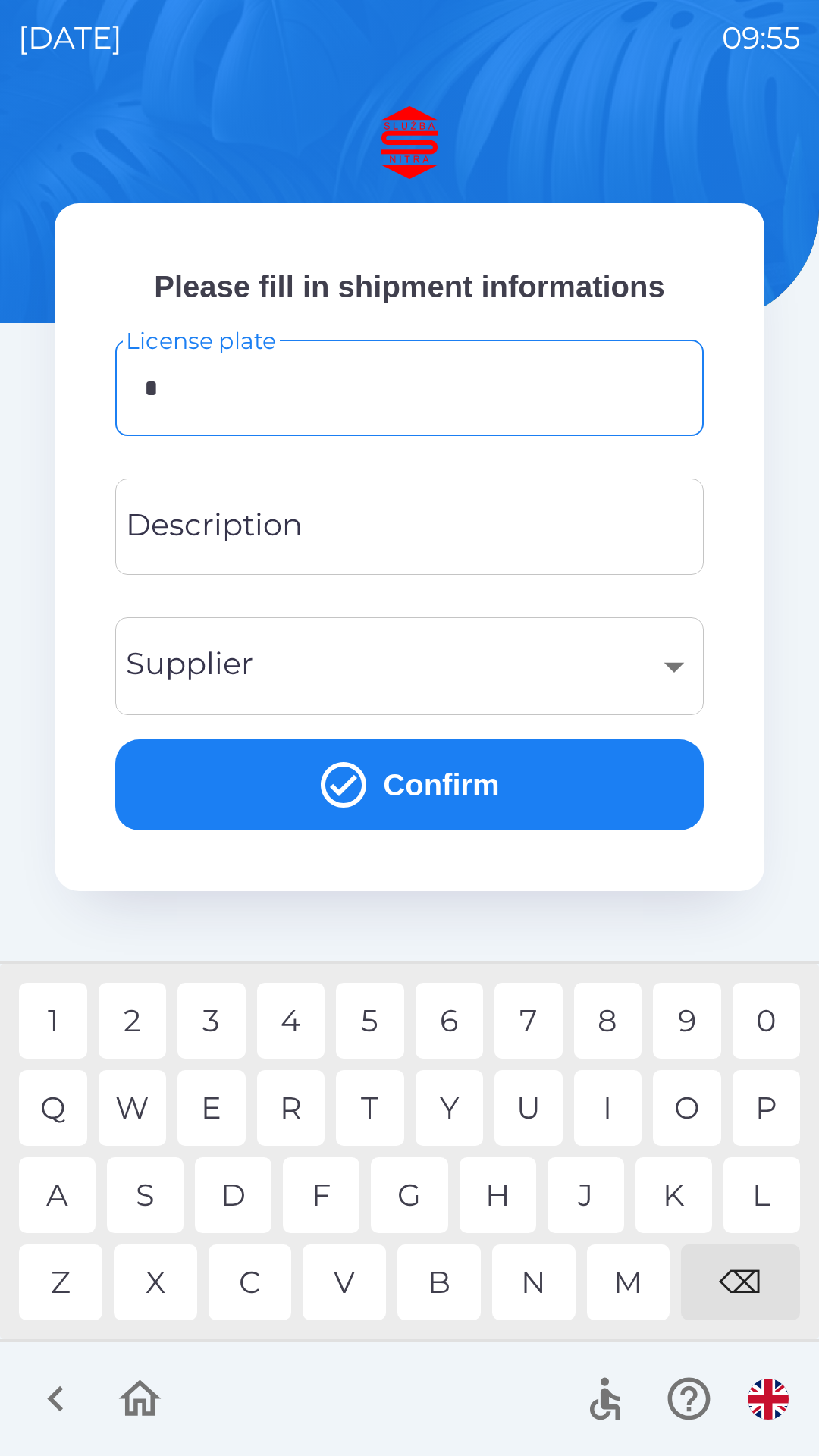
click at [152, 1201] on div "S" at bounding box center [145, 1196] width 76 height 76
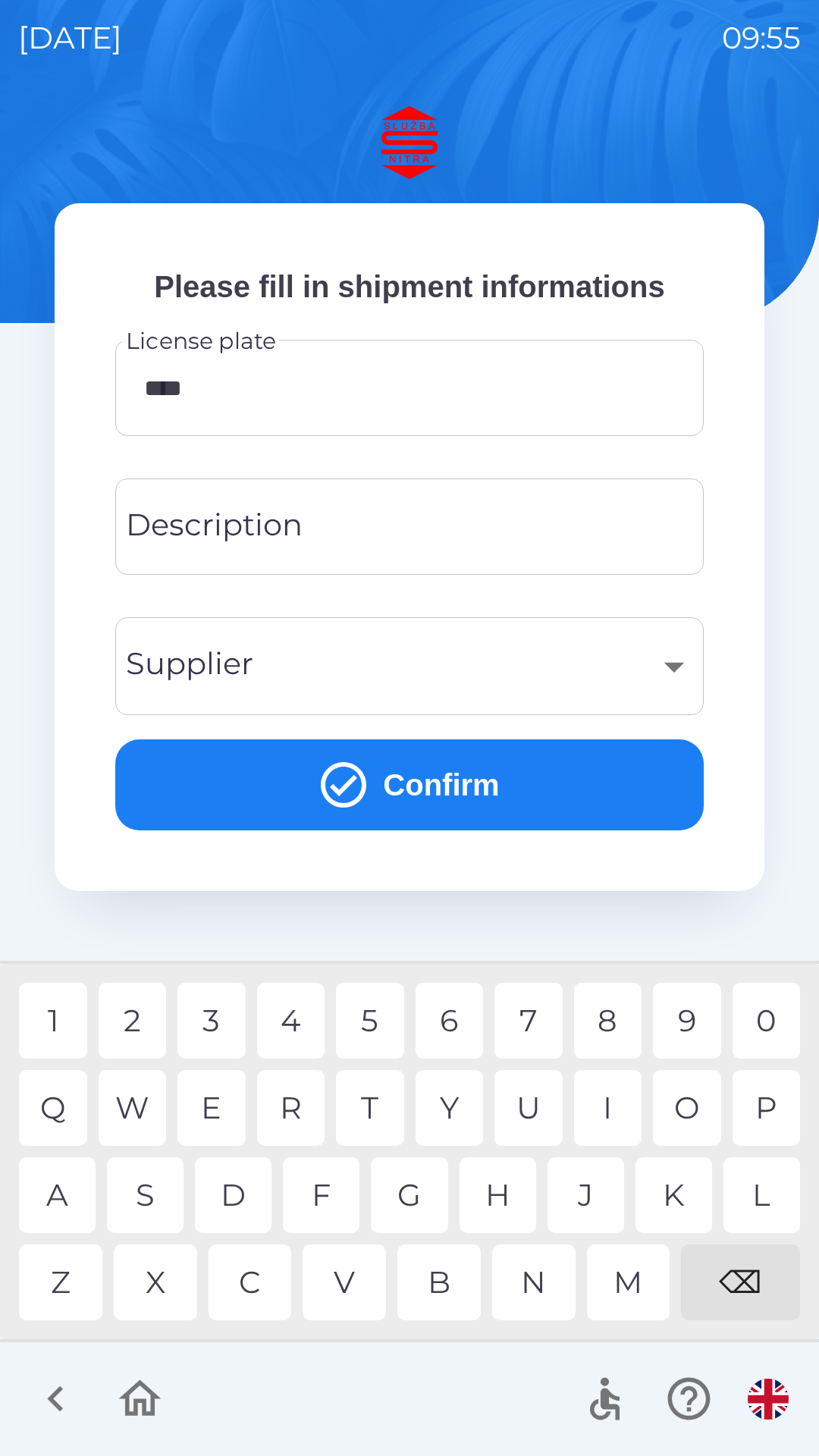
click at [447, 1021] on div "6" at bounding box center [450, 1021] width 68 height 76
type input "********"
click at [217, 1109] on div "E" at bounding box center [212, 1108] width 68 height 76
click at [335, 533] on input "Description" at bounding box center [410, 527] width 552 height 60
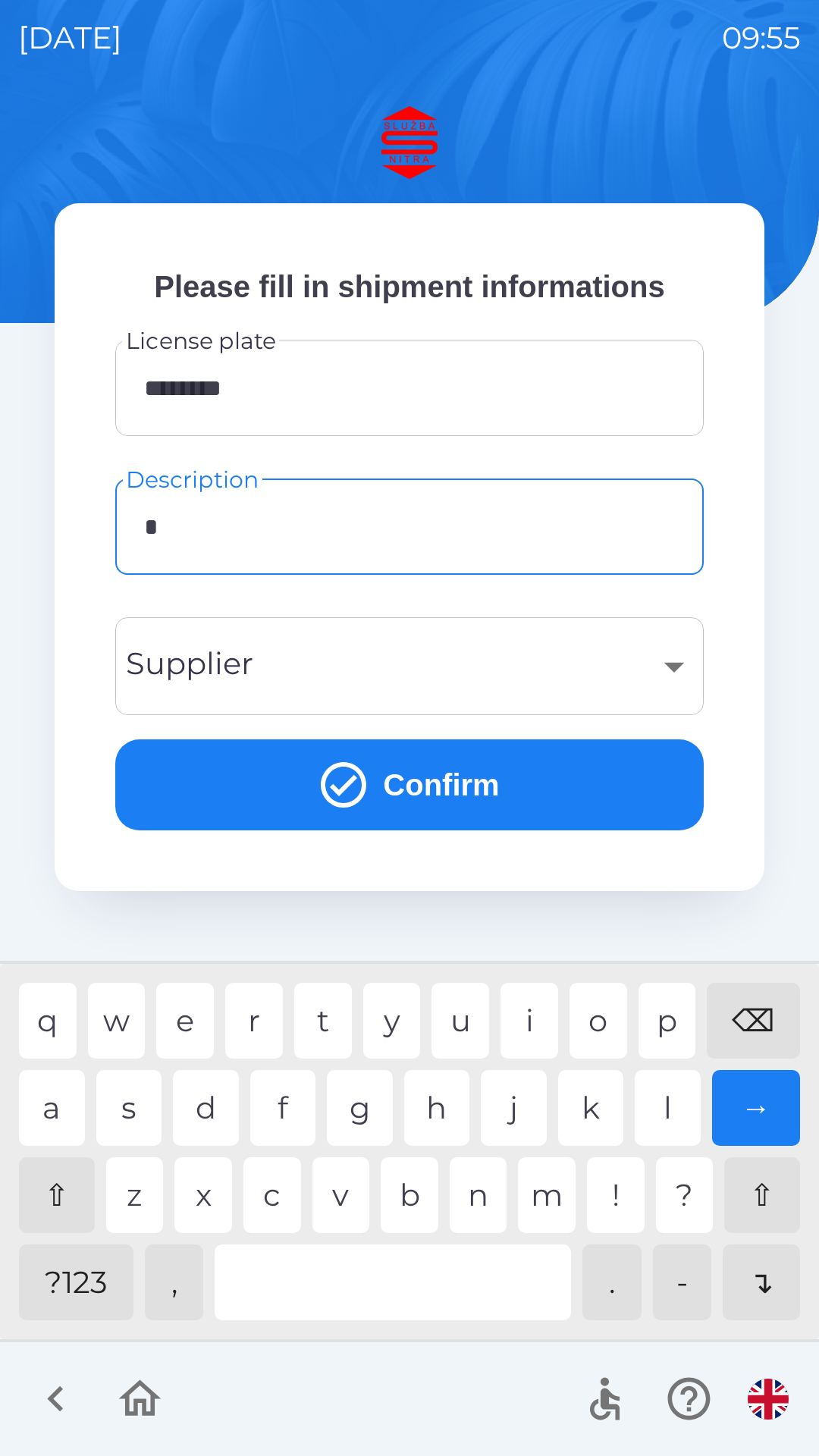
click at [662, 1098] on div "l" at bounding box center [667, 1108] width 66 height 76
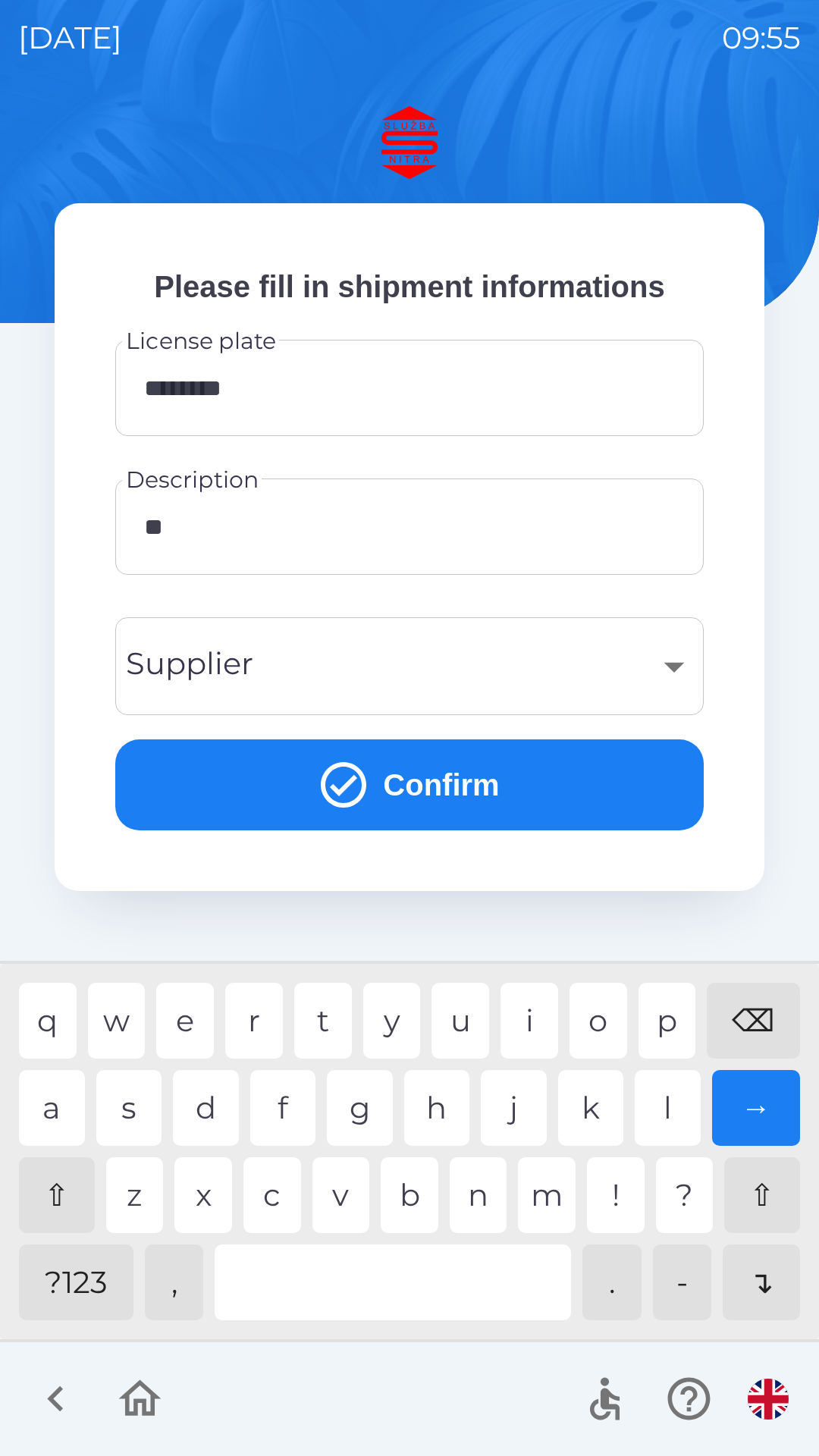
click at [604, 1015] on div "o" at bounding box center [598, 1021] width 58 height 76
click at [207, 1114] on div "d" at bounding box center [205, 1108] width 66 height 76
click at [476, 1205] on div "n" at bounding box center [478, 1196] width 58 height 76
click at [353, 1091] on div "g" at bounding box center [359, 1108] width 66 height 76
click at [597, 1019] on div "o" at bounding box center [598, 1021] width 58 height 76
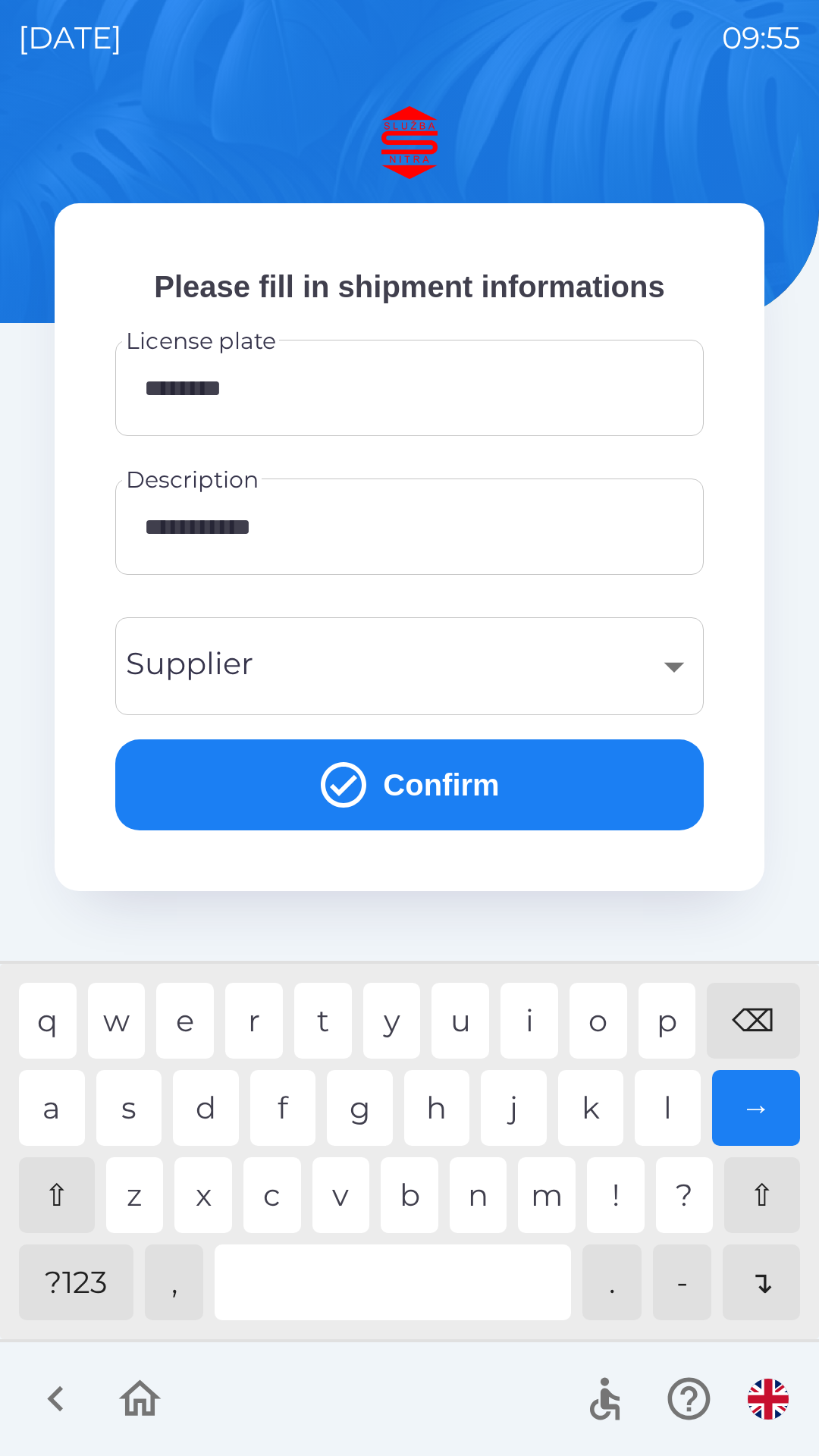
click at [250, 1021] on div "r" at bounding box center [254, 1021] width 58 height 76
click at [394, 1341] on hr at bounding box center [410, 1341] width 819 height 3
click at [555, 1200] on div "m" at bounding box center [547, 1196] width 58 height 76
click at [283, 1194] on div "c" at bounding box center [272, 1196] width 58 height 76
click at [182, 1018] on div "e" at bounding box center [185, 1021] width 58 height 76
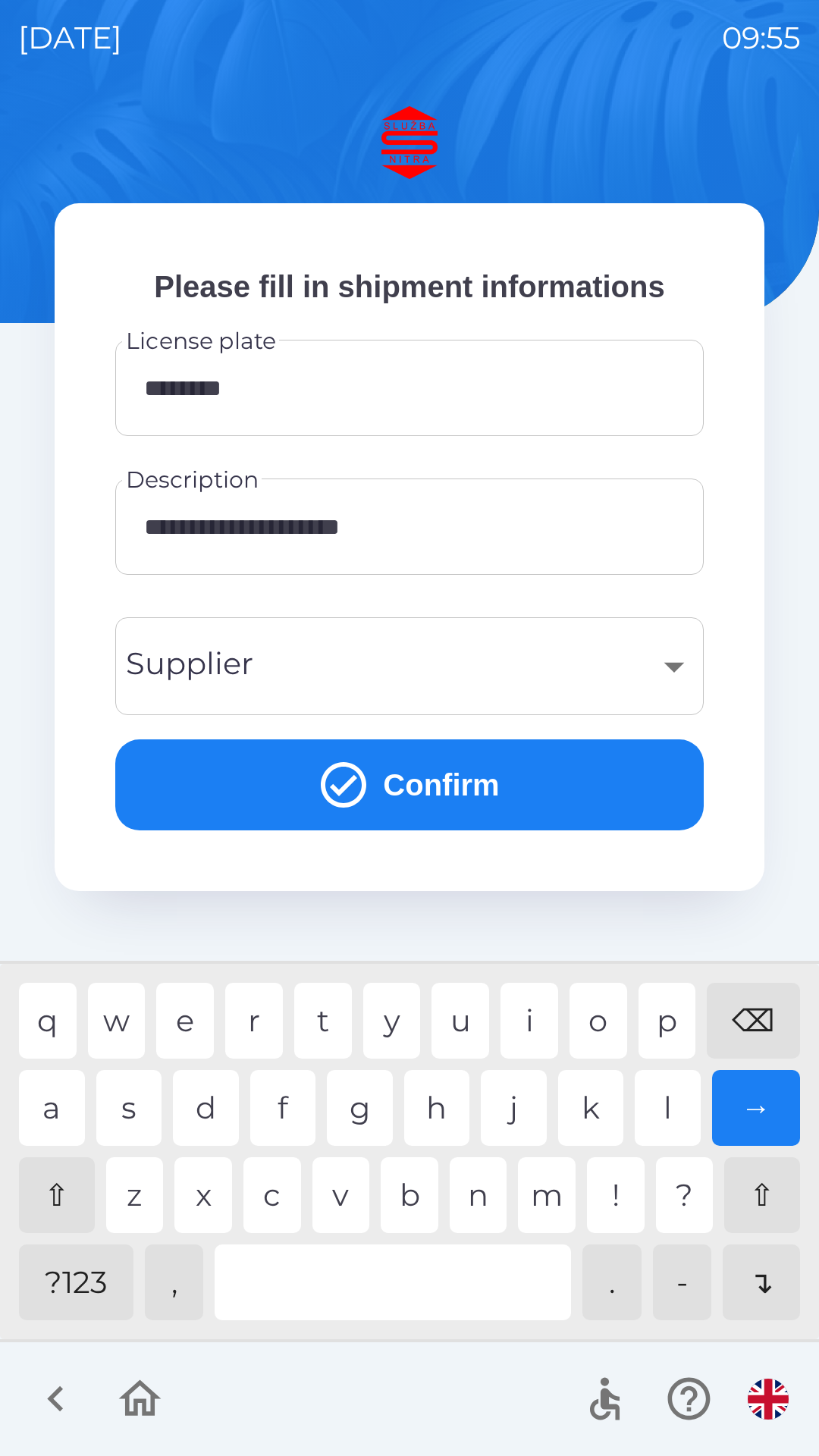
click at [58, 1096] on div "a" at bounding box center [51, 1108] width 66 height 76
click at [286, 537] on input "**********" at bounding box center [410, 527] width 552 height 60
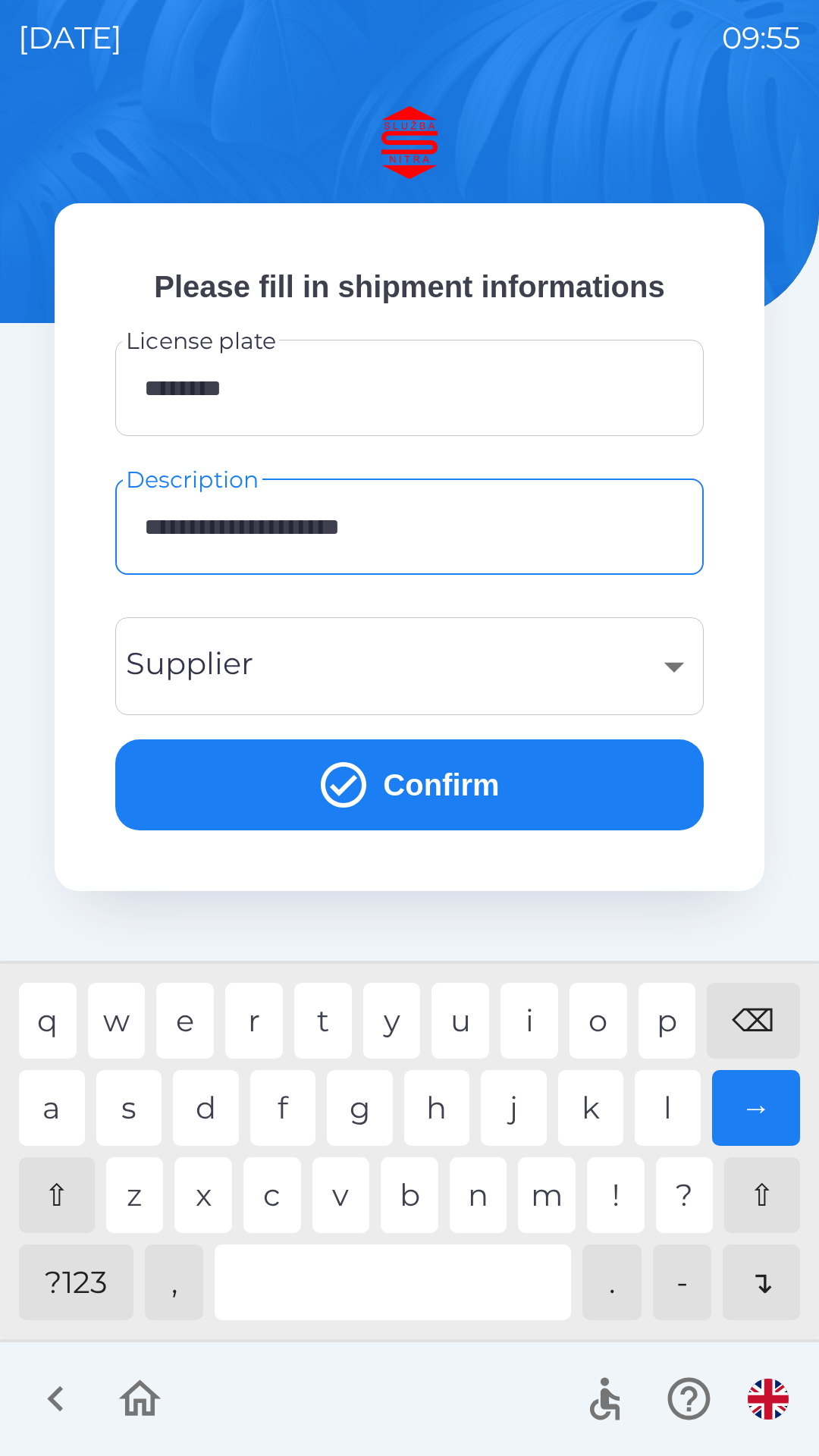
type input "**********"
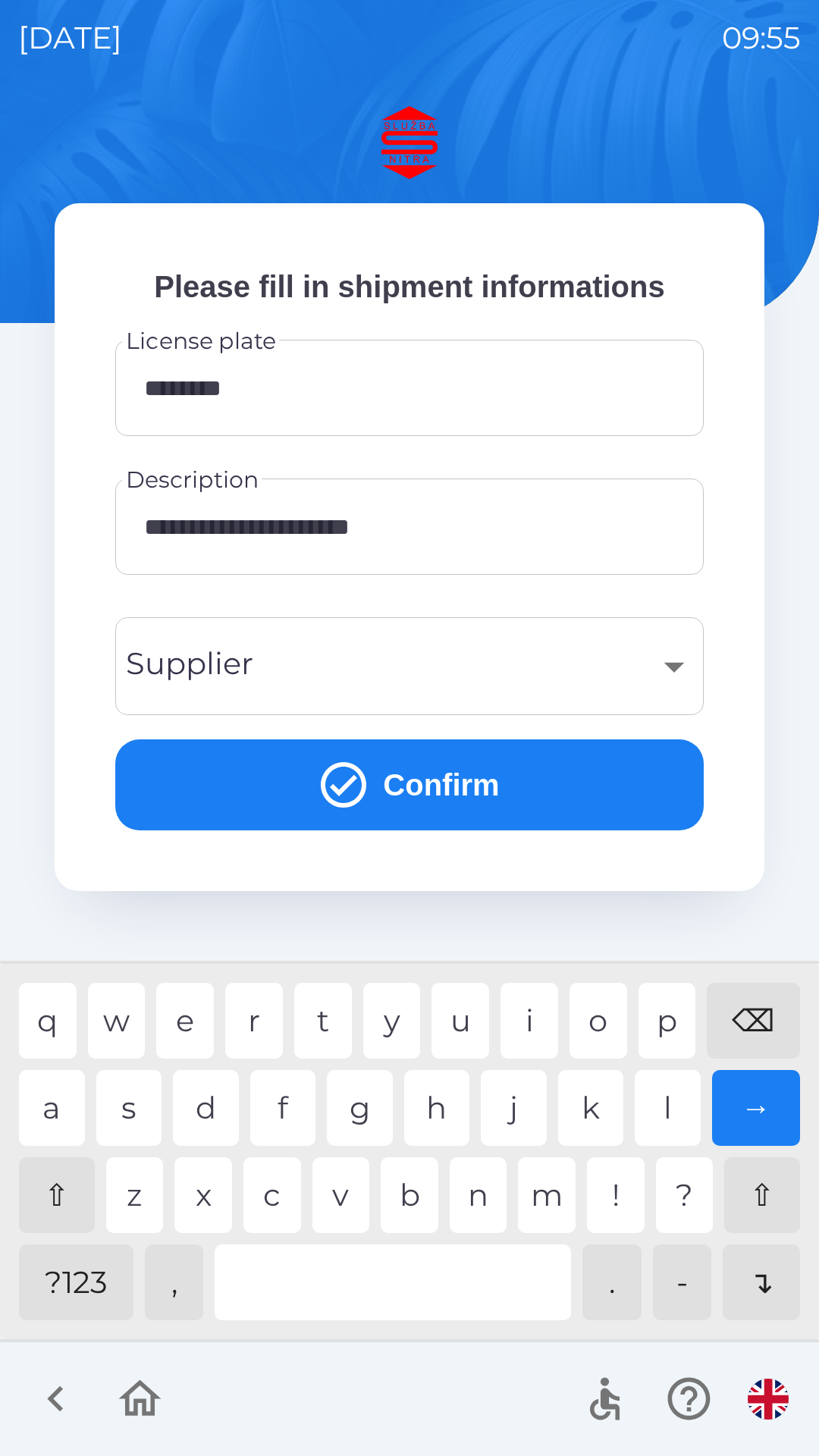
click at [278, 667] on div "​" at bounding box center [410, 666] width 552 height 62
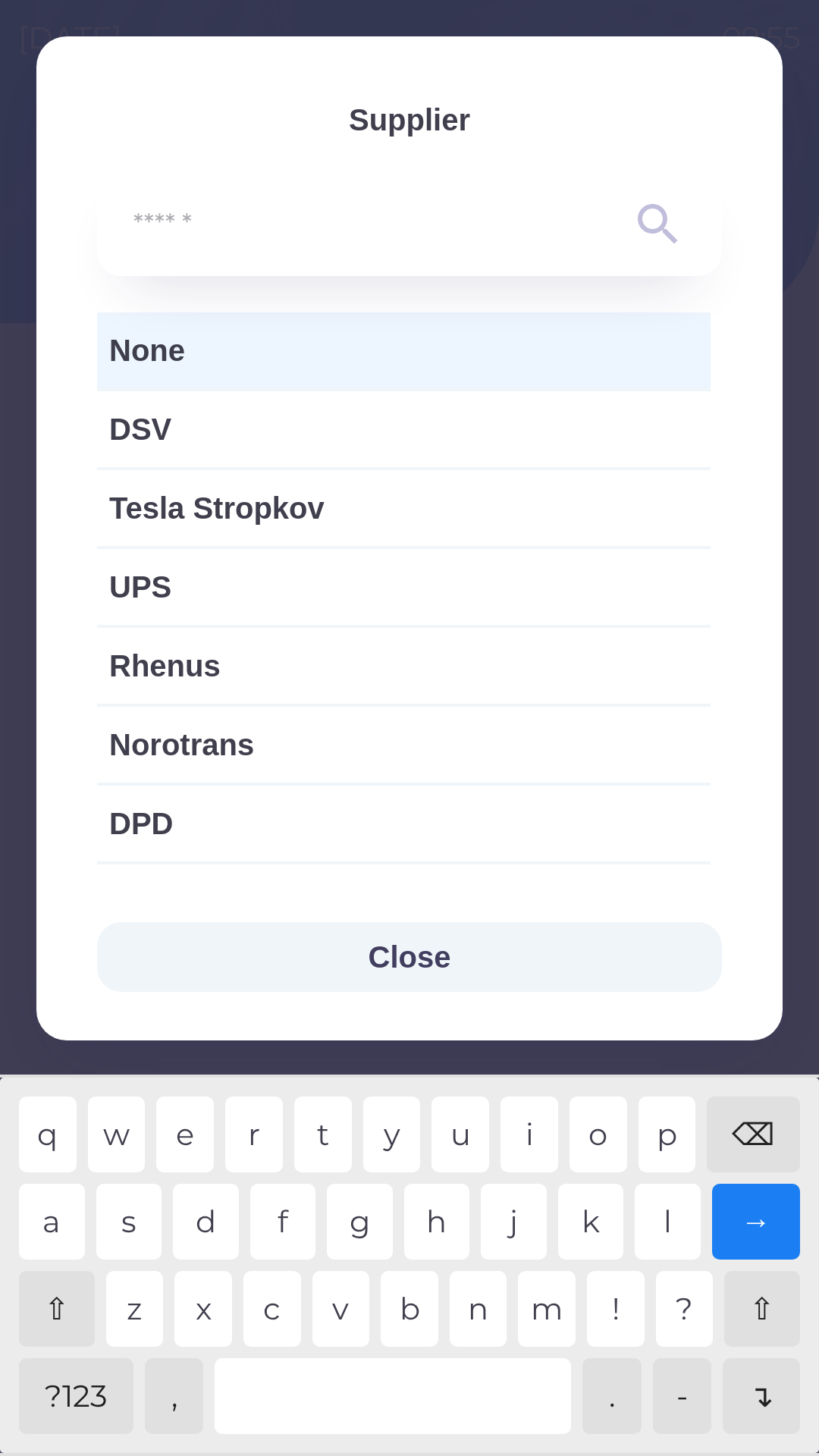
click at [414, 949] on button "Close" at bounding box center [410, 957] width 625 height 70
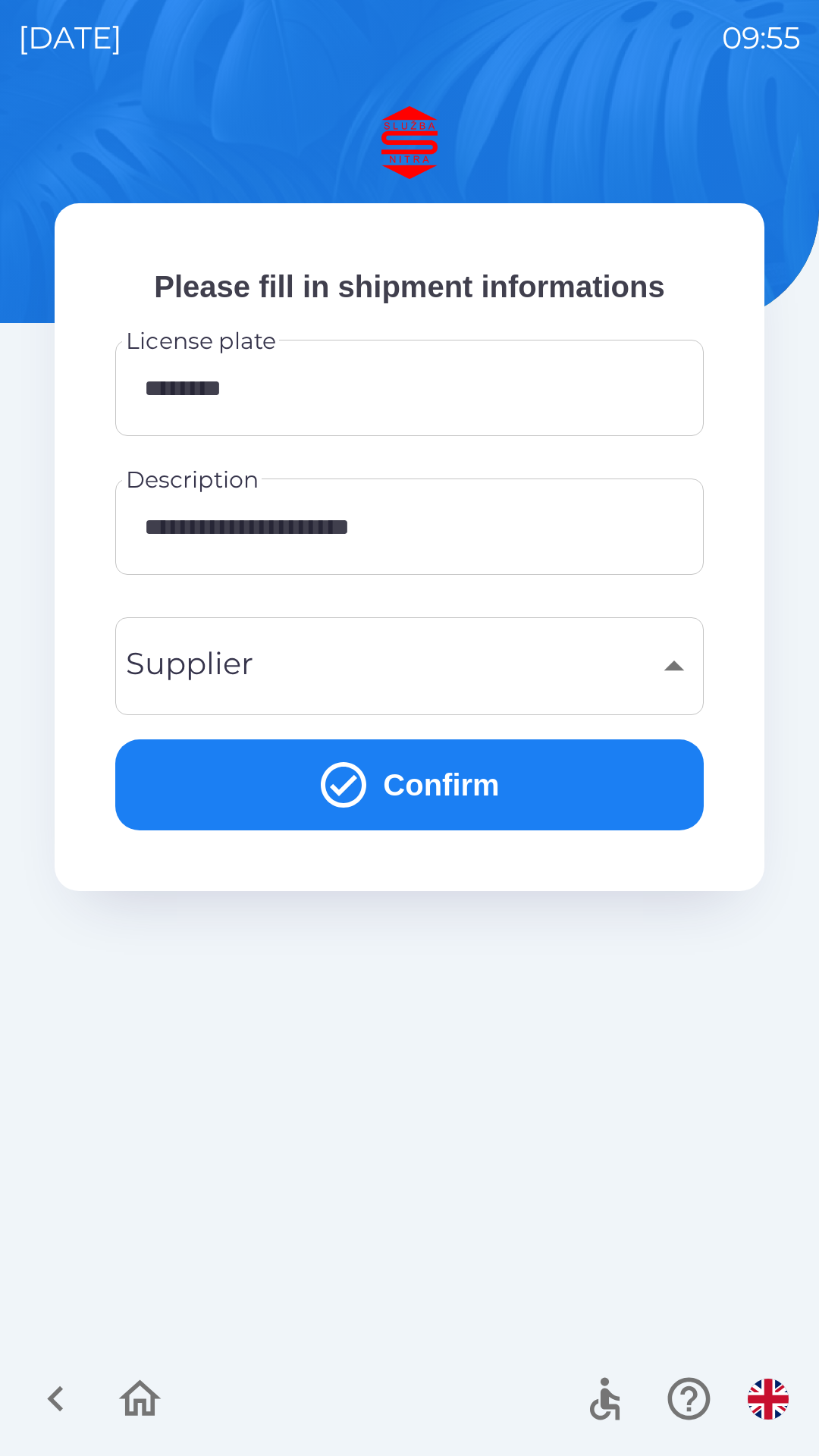
click at [450, 774] on button "Confirm" at bounding box center [410, 785] width 589 height 91
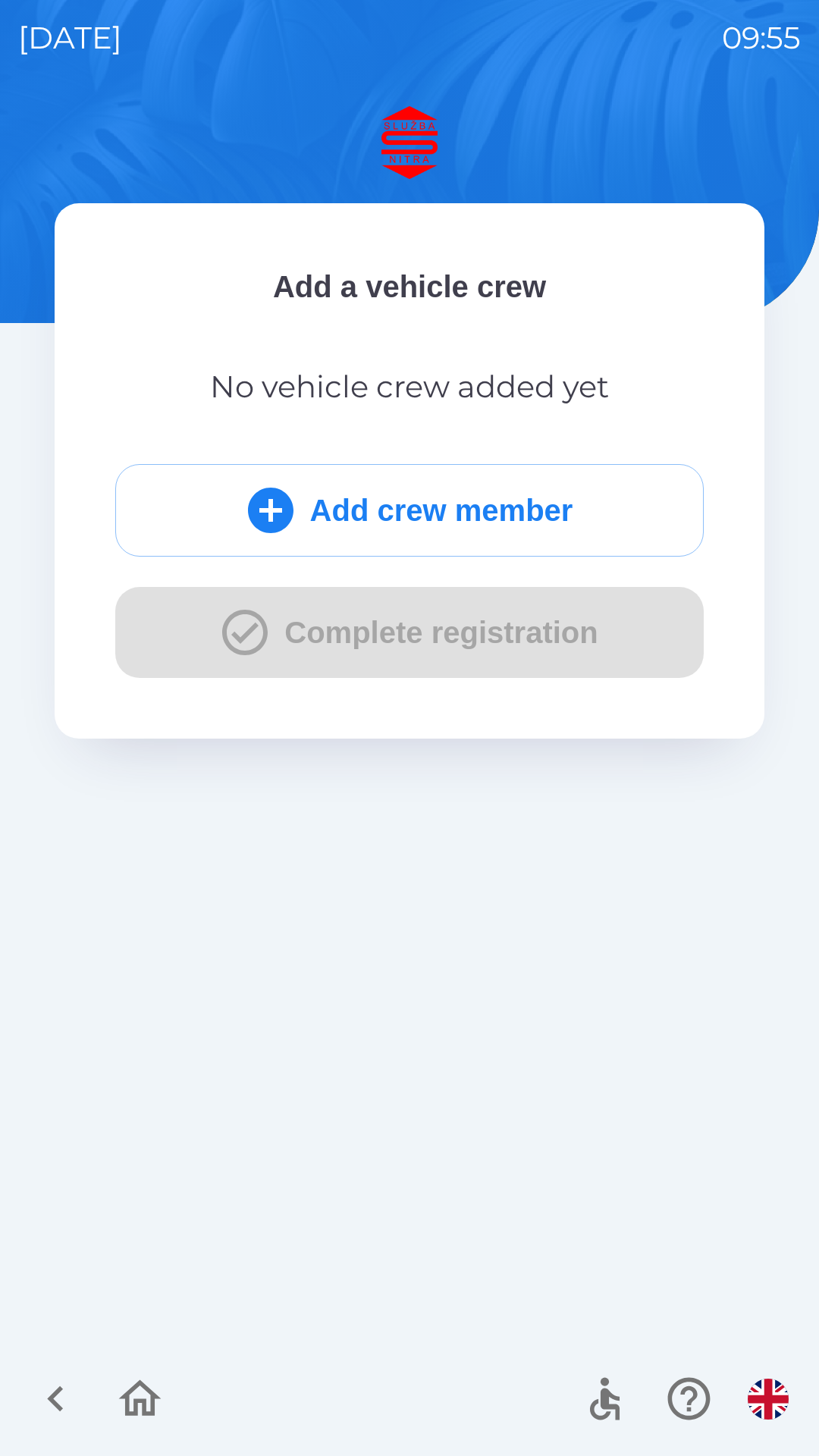
click at [416, 623] on div "Add crew member Complete registration" at bounding box center [410, 572] width 589 height 214
click at [422, 507] on button "Add crew member" at bounding box center [410, 511] width 589 height 92
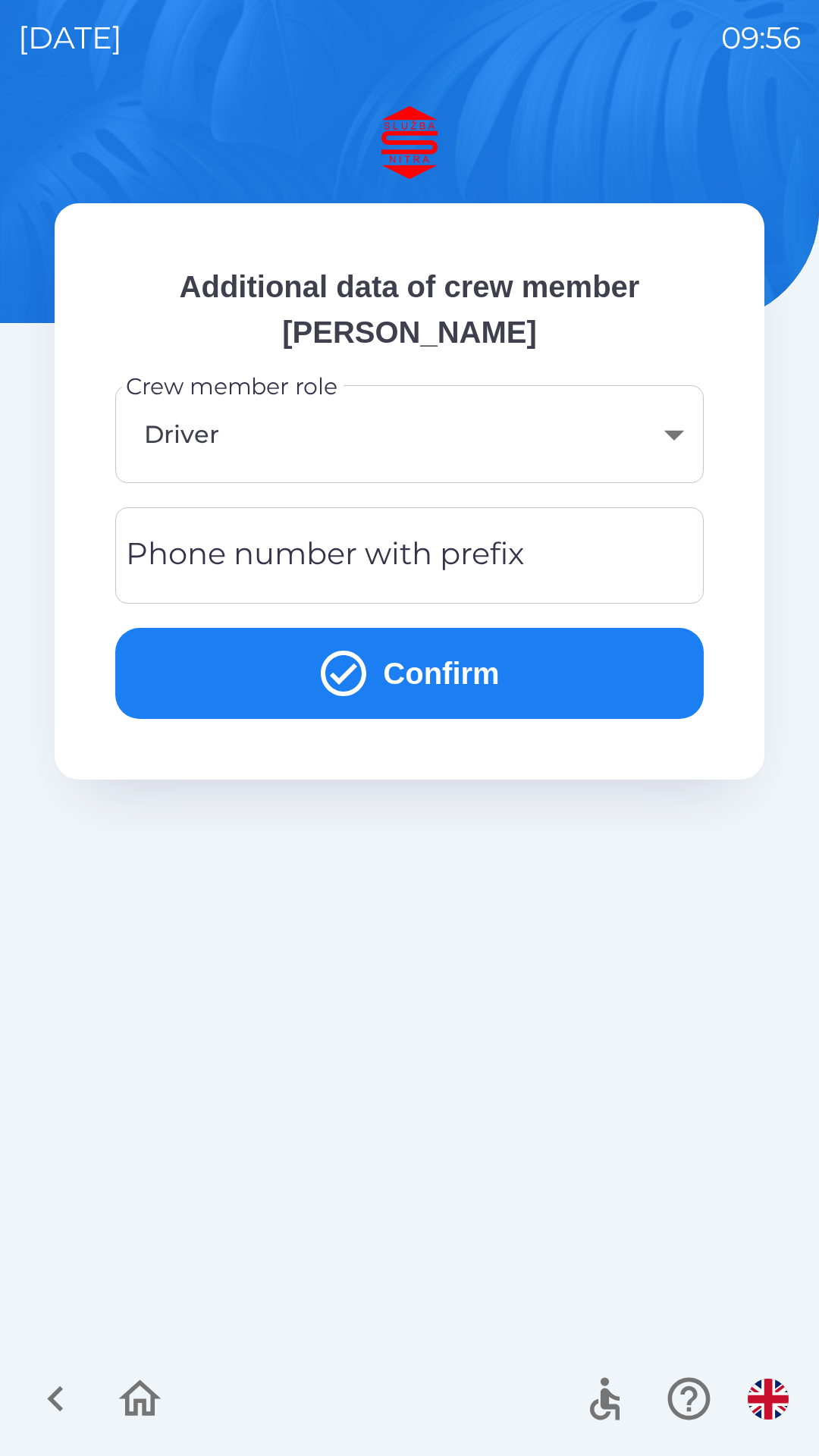
click at [482, 557] on div "Phone number with prefix Phone number with prefix" at bounding box center [410, 555] width 589 height 96
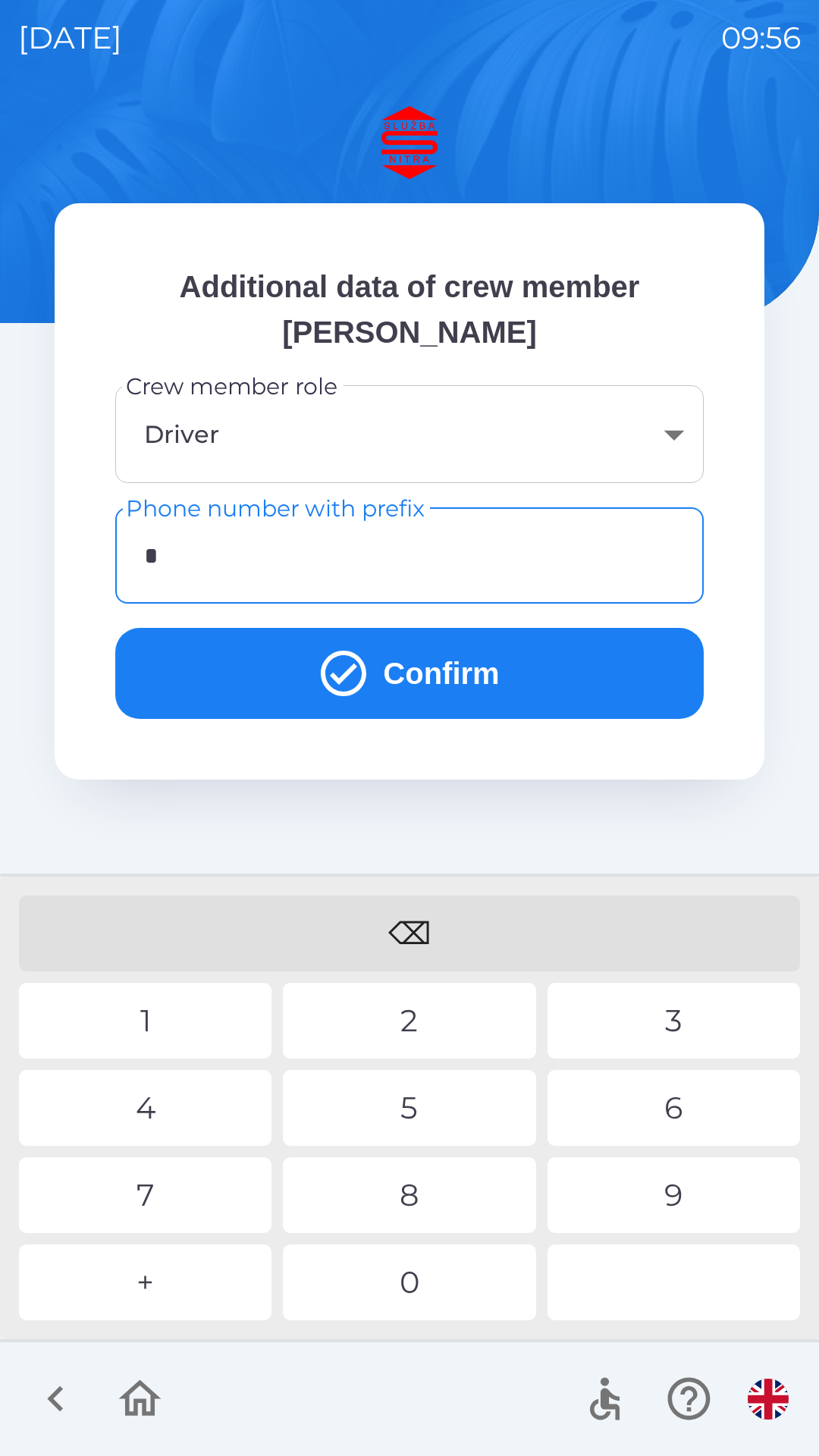
click at [194, 1273] on div "+" at bounding box center [145, 1283] width 253 height 76
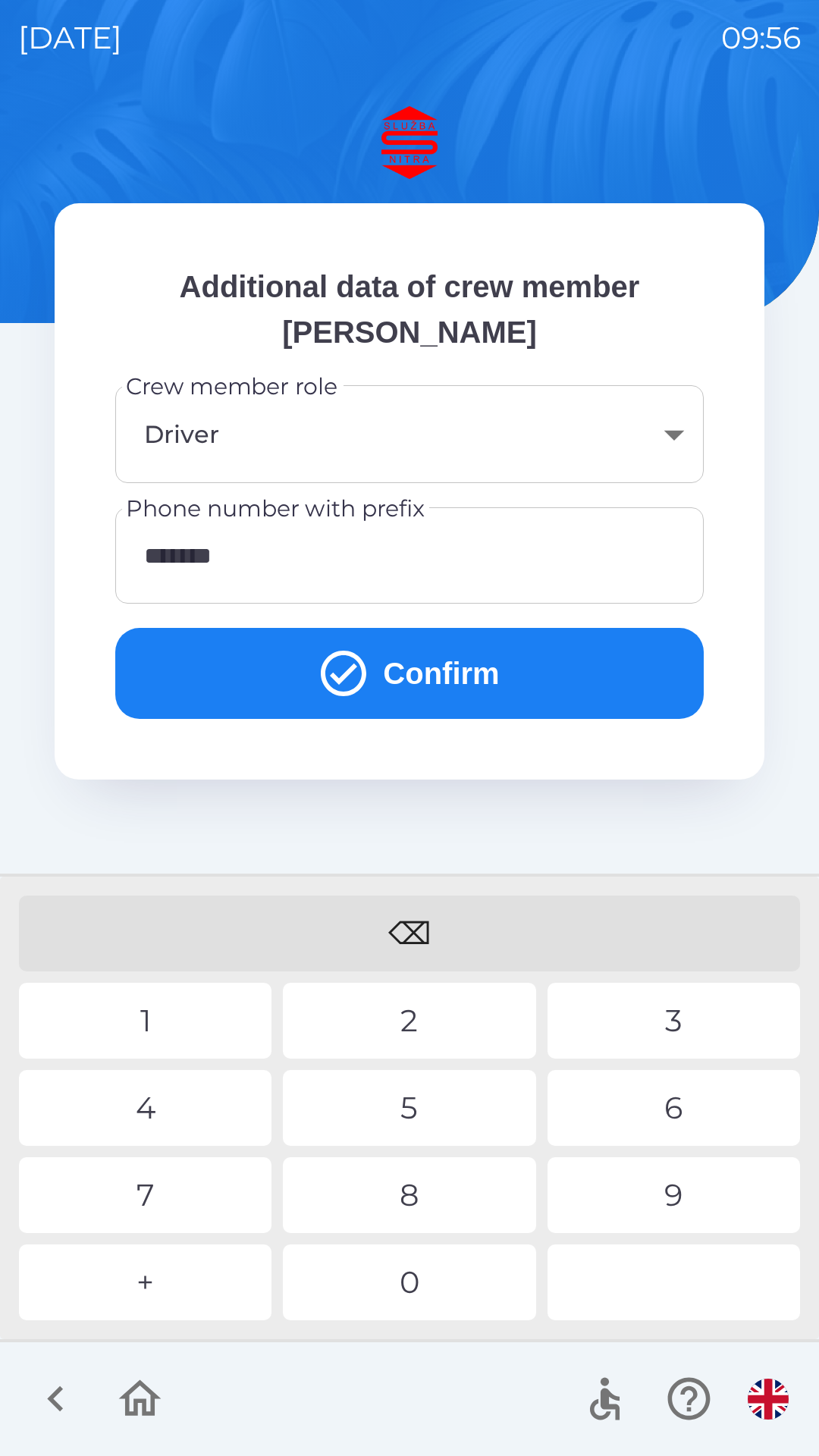
click at [182, 1106] on div "4" at bounding box center [145, 1108] width 253 height 76
click at [182, 1098] on div "4" at bounding box center [145, 1108] width 253 height 76
click at [182, 1099] on div "4" at bounding box center [145, 1108] width 253 height 76
type input "**********"
click at [688, 1194] on div "9" at bounding box center [674, 1196] width 253 height 76
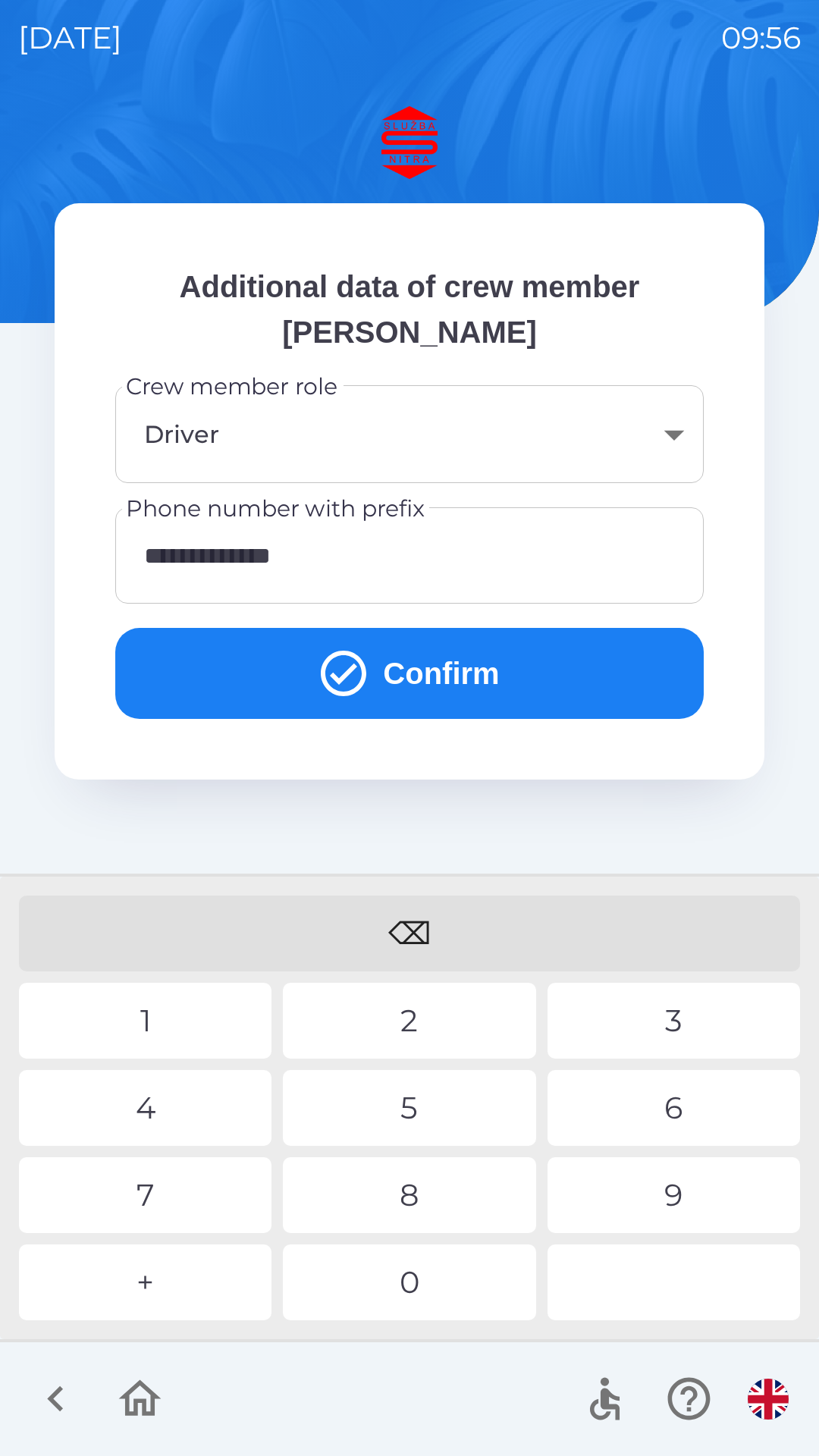
click at [535, 689] on button "Confirm" at bounding box center [410, 674] width 589 height 91
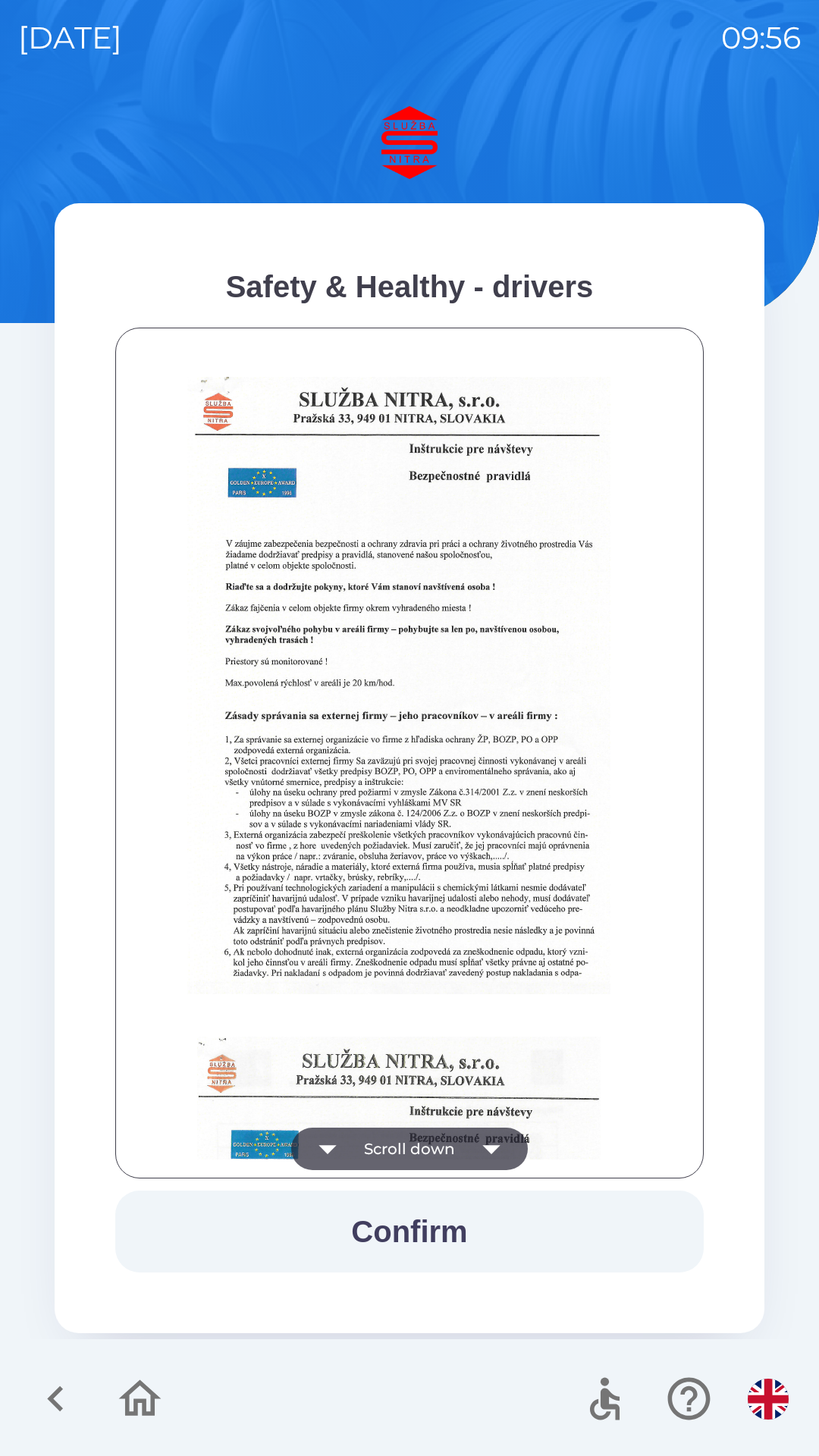
click at [493, 1149] on icon "button" at bounding box center [491, 1150] width 18 height 9
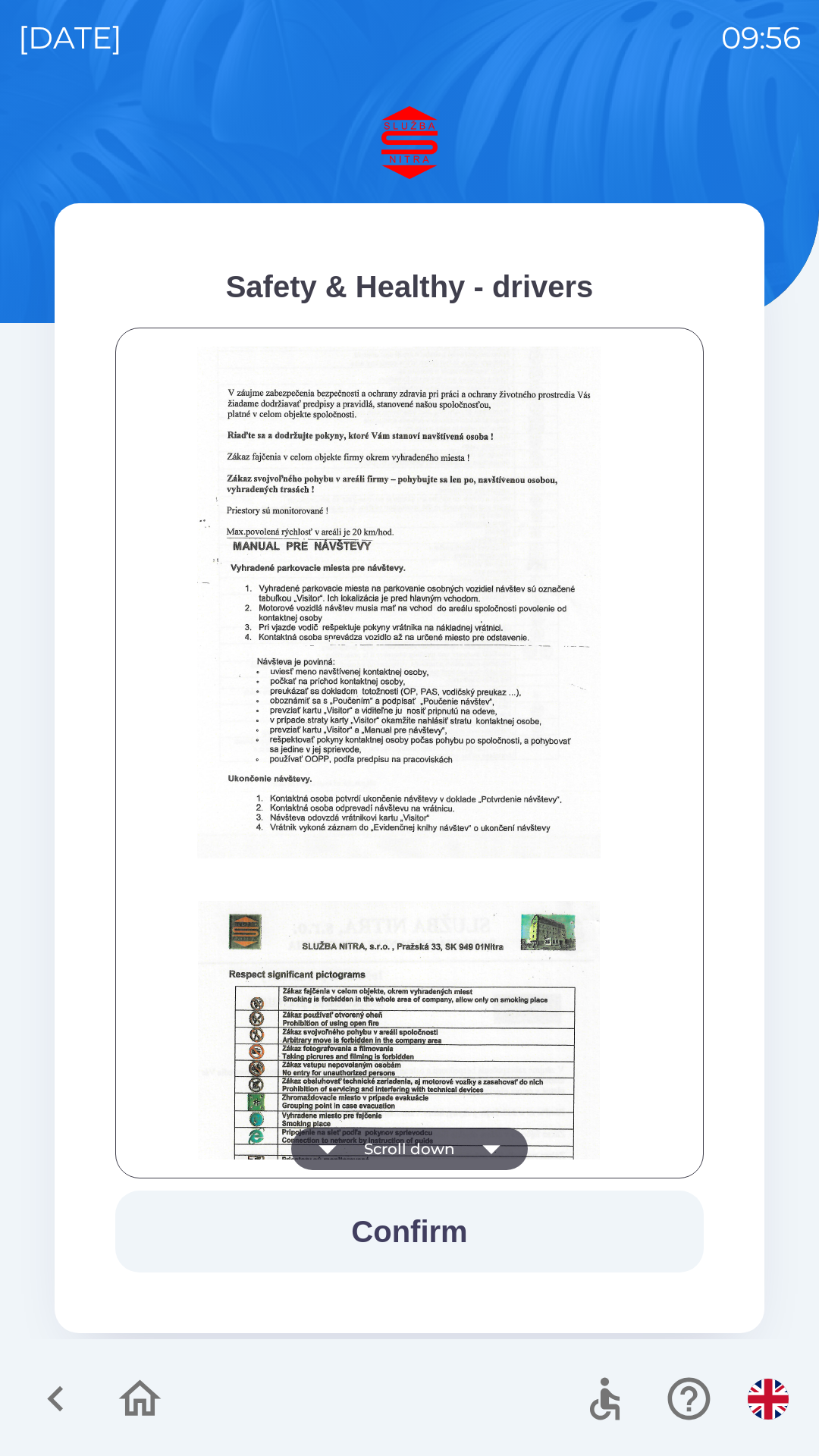
click at [486, 1142] on icon "button" at bounding box center [491, 1149] width 42 height 42
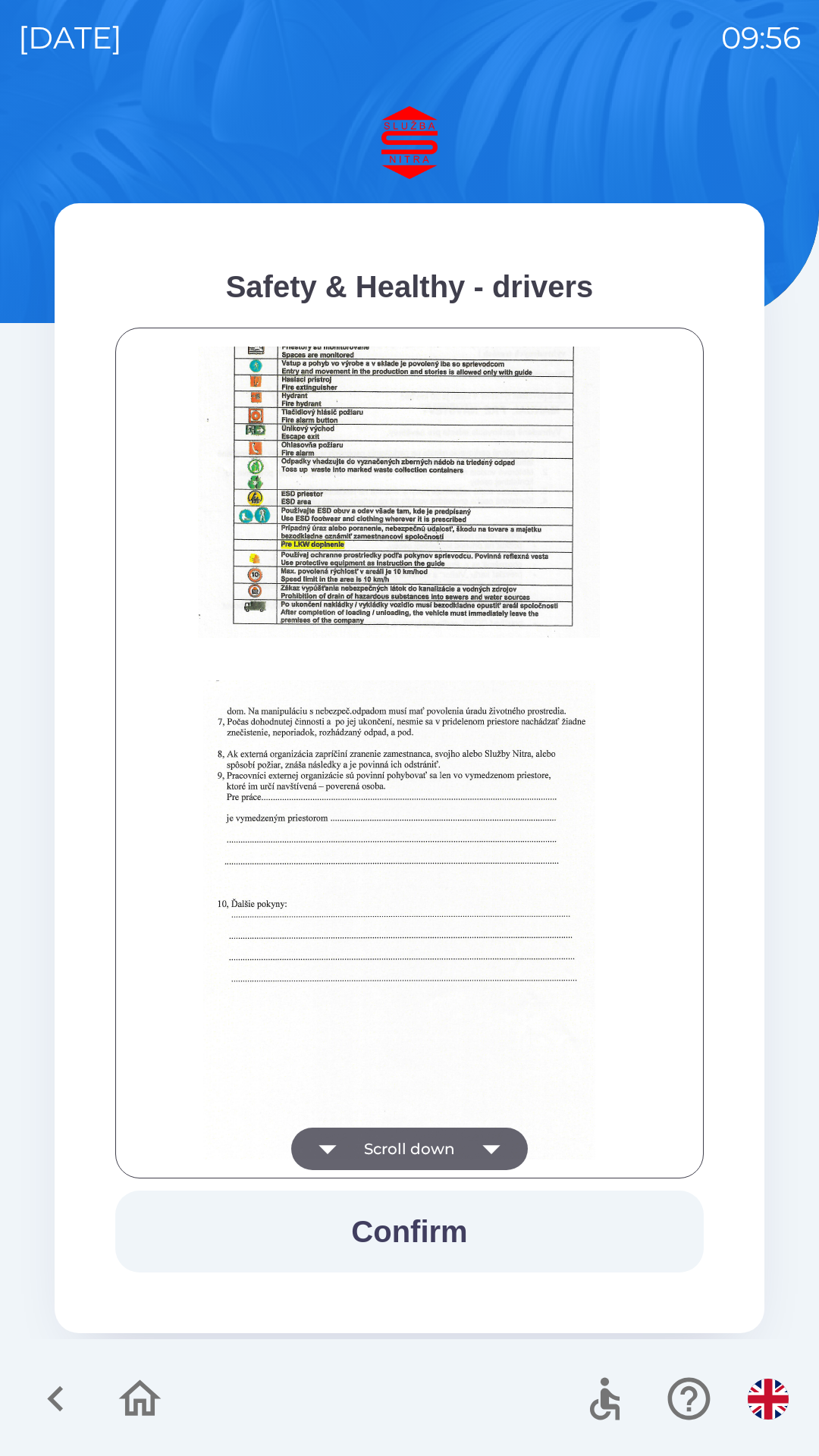
click at [488, 1141] on icon "button" at bounding box center [491, 1149] width 42 height 42
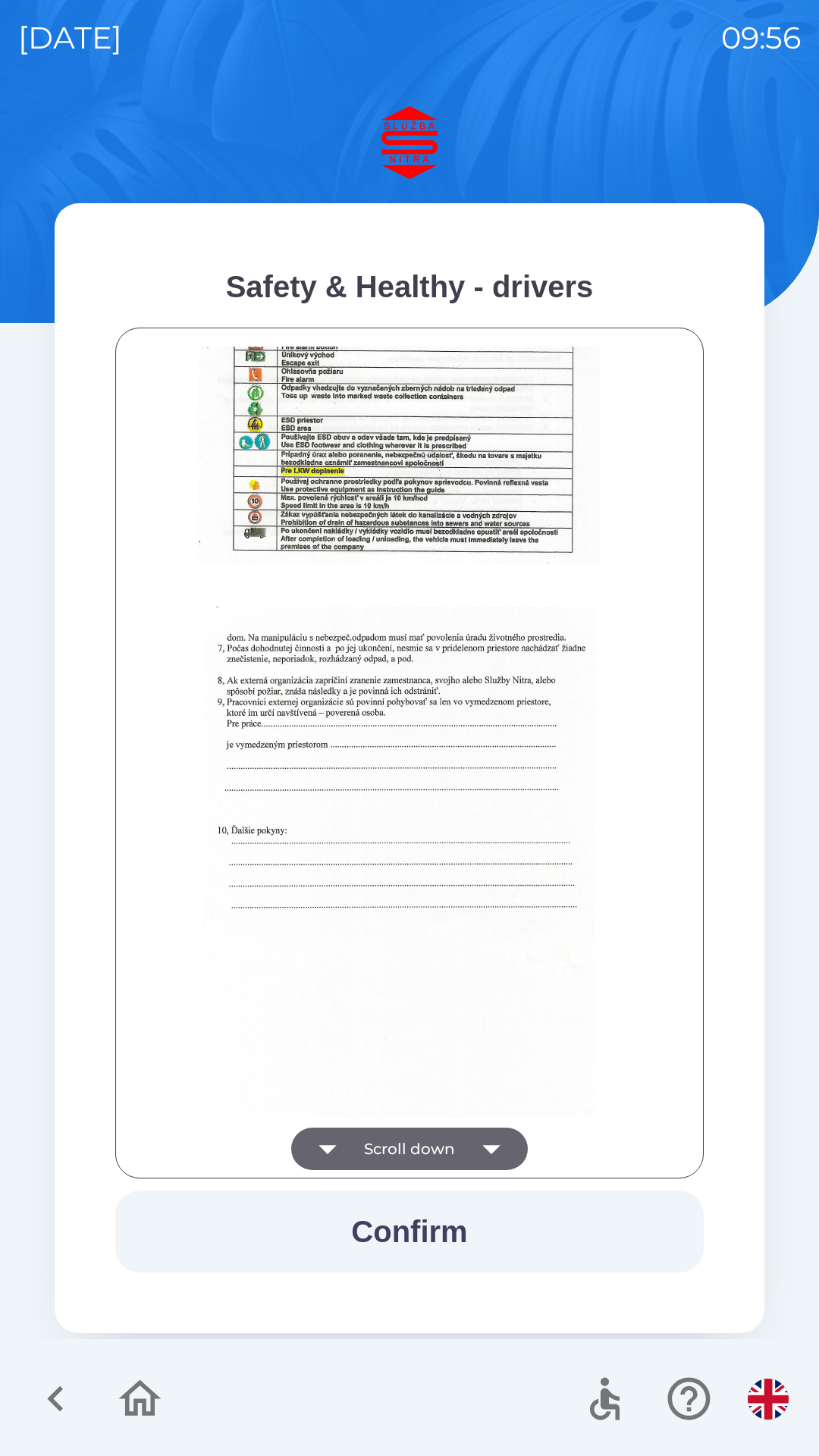
click at [494, 1139] on div at bounding box center [410, 753] width 551 height 813
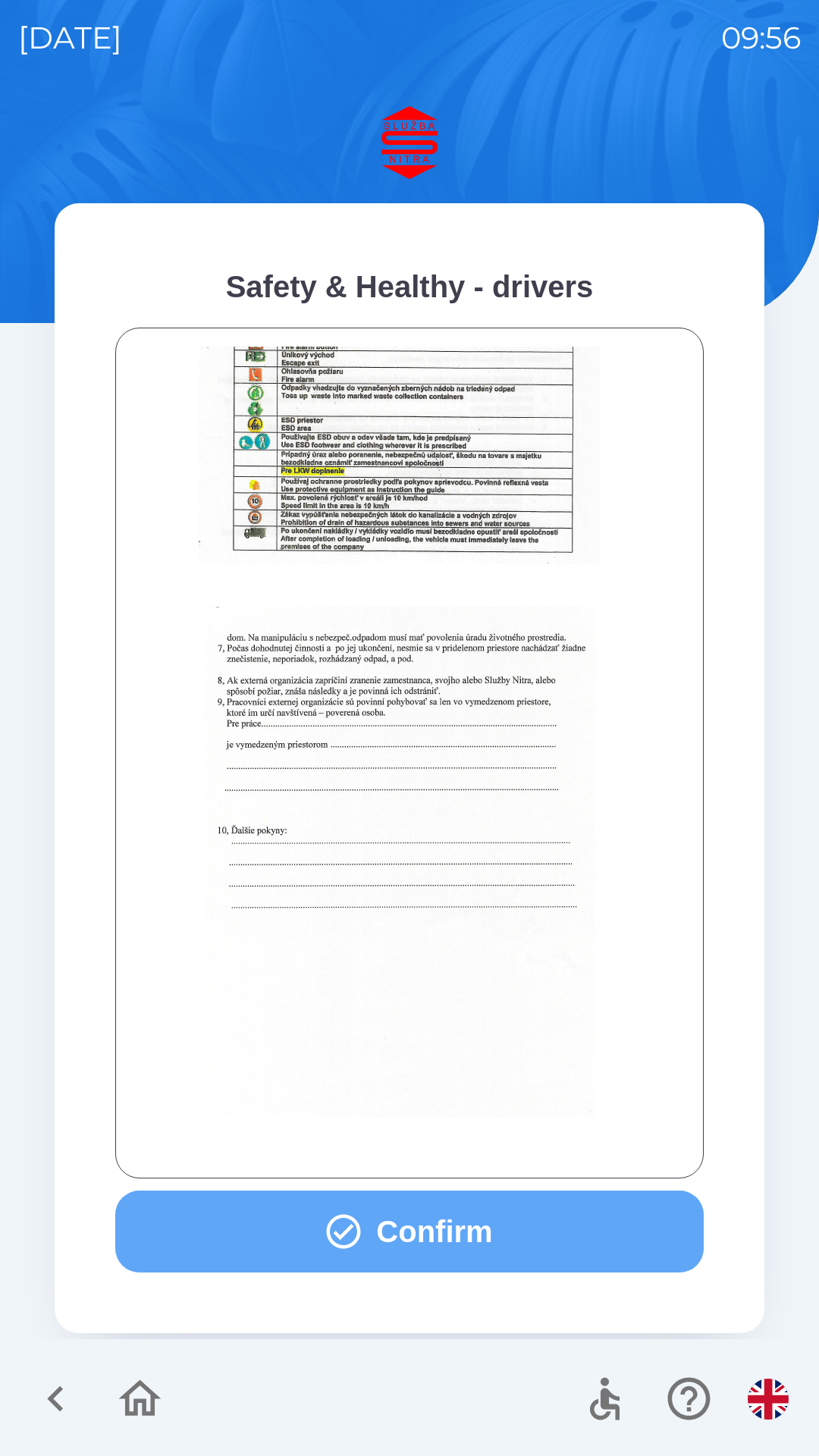
click at [478, 1228] on button "Confirm" at bounding box center [410, 1231] width 589 height 82
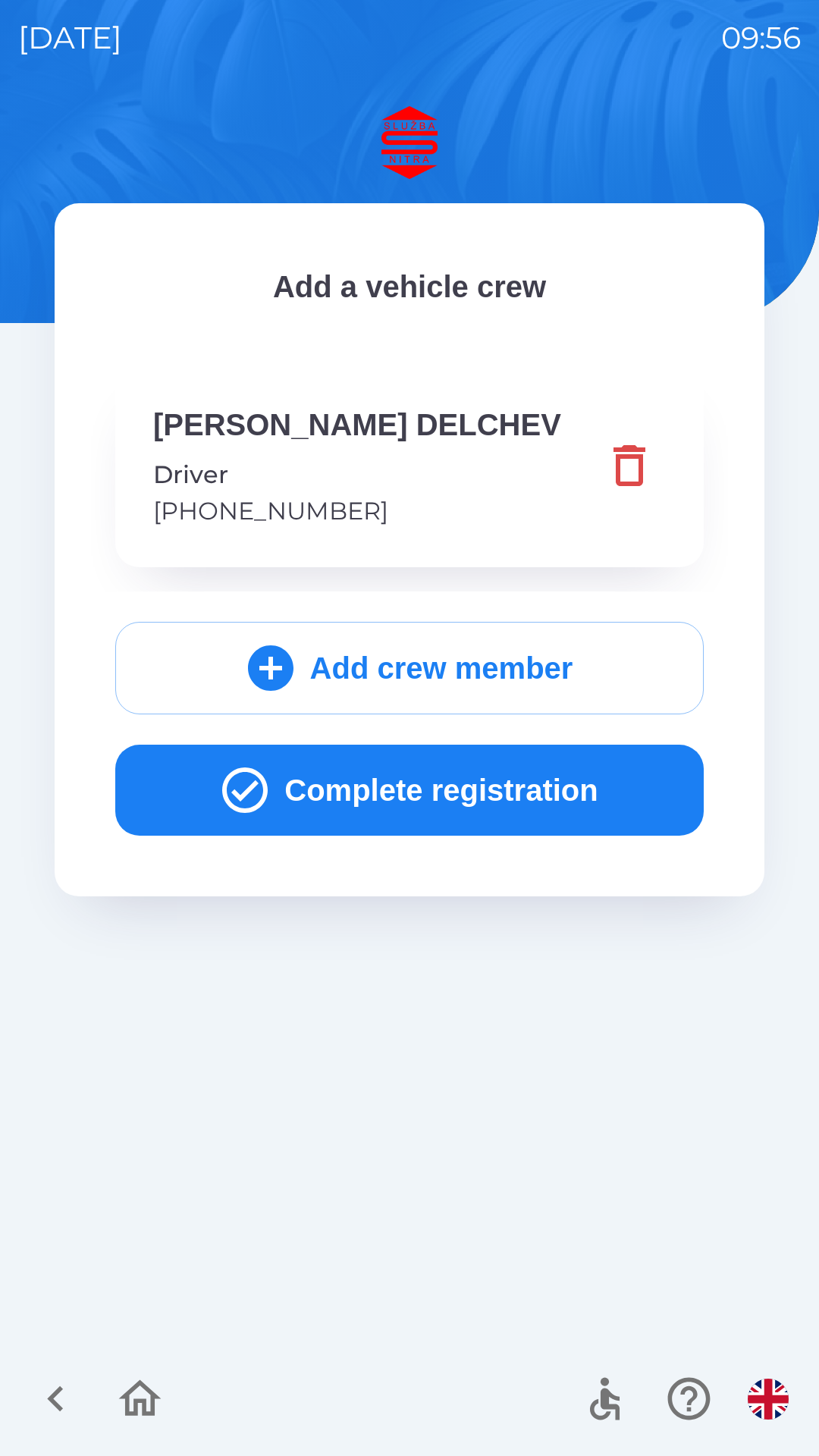
click at [527, 789] on button "Complete registration" at bounding box center [410, 790] width 589 height 91
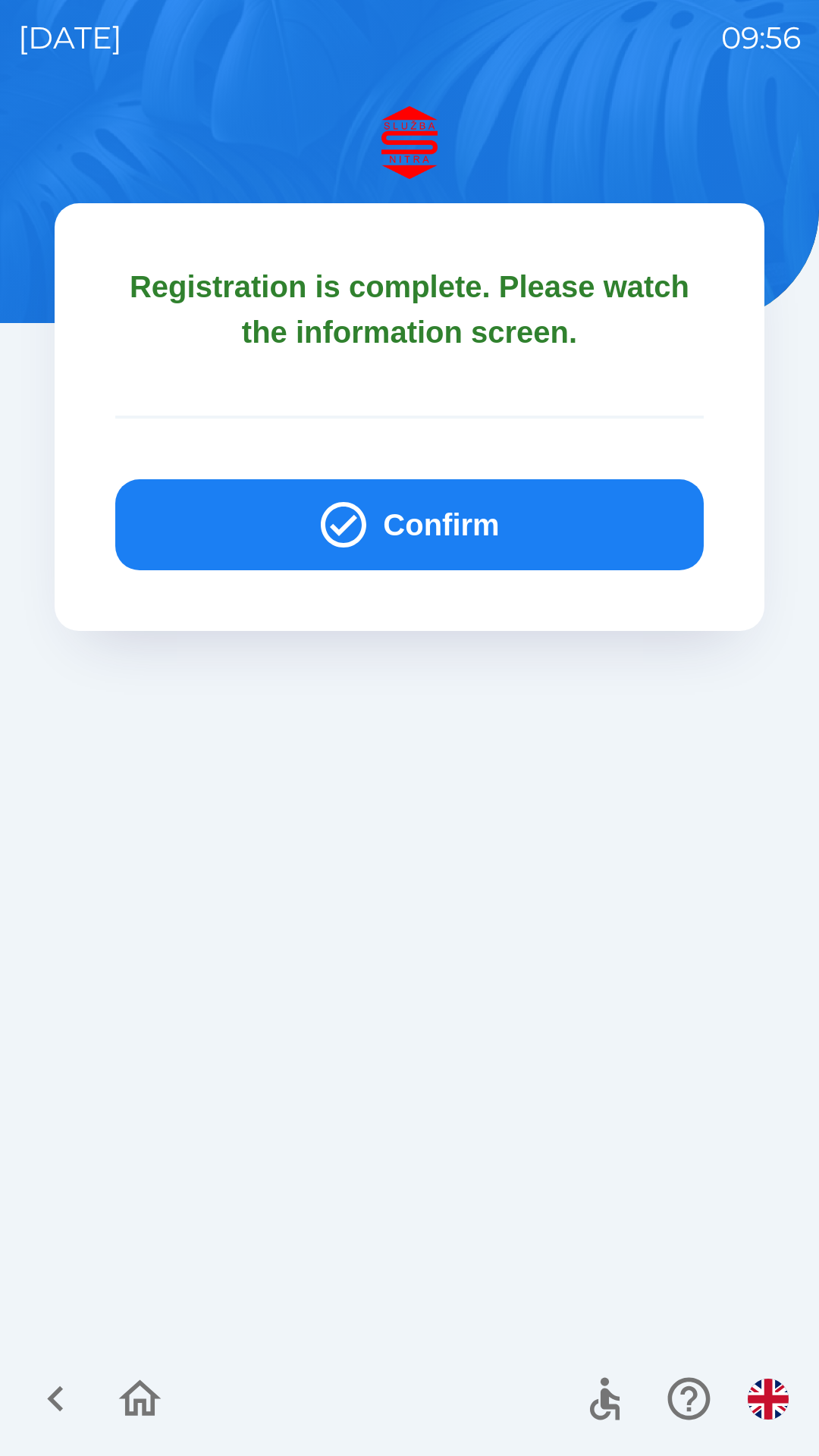
click at [465, 524] on button "Confirm" at bounding box center [410, 525] width 589 height 91
